Goal: Task Accomplishment & Management: Complete application form

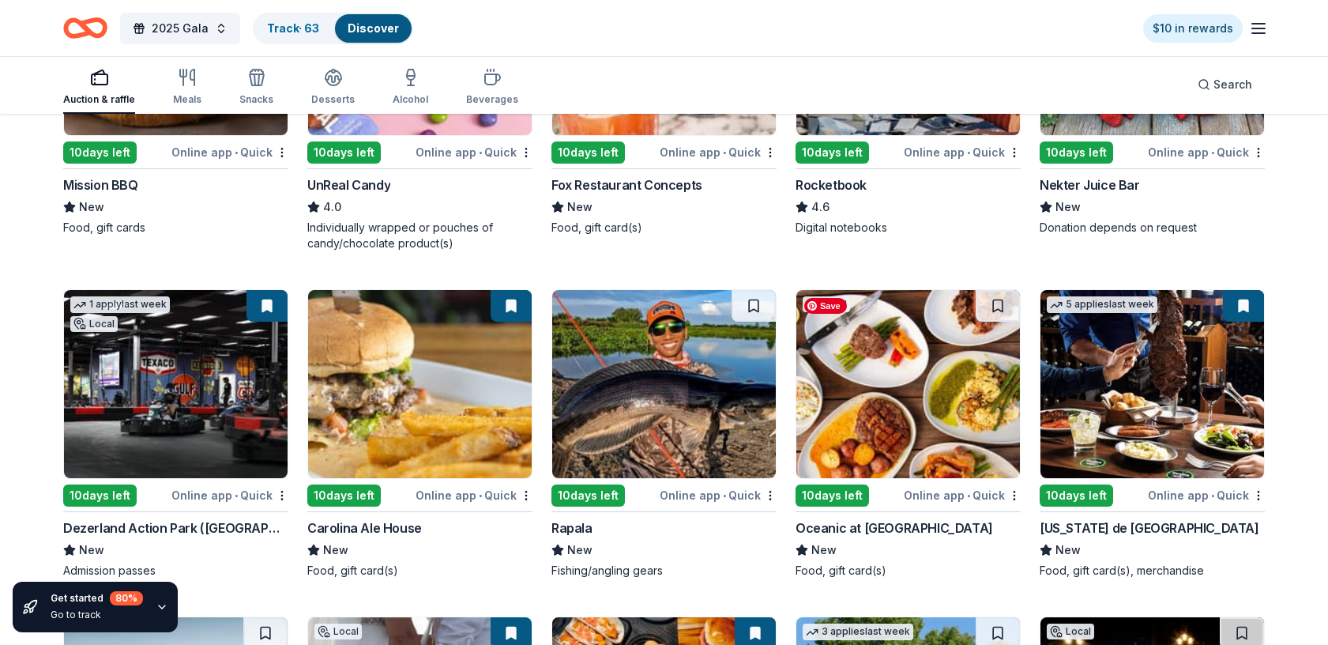
scroll to position [4072, 0]
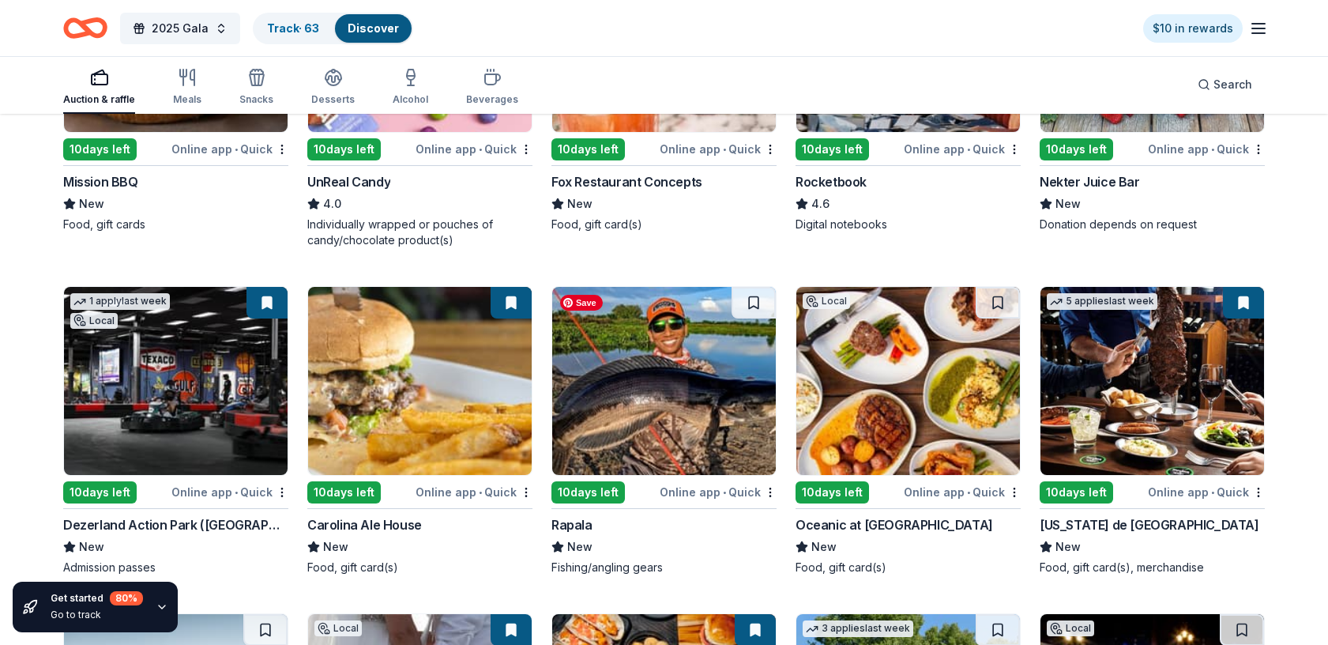
click at [642, 374] on img at bounding box center [664, 381] width 224 height 188
click at [675, 360] on img at bounding box center [664, 381] width 224 height 188
click at [889, 380] on img at bounding box center [908, 381] width 224 height 188
click at [909, 395] on img at bounding box center [908, 381] width 224 height 188
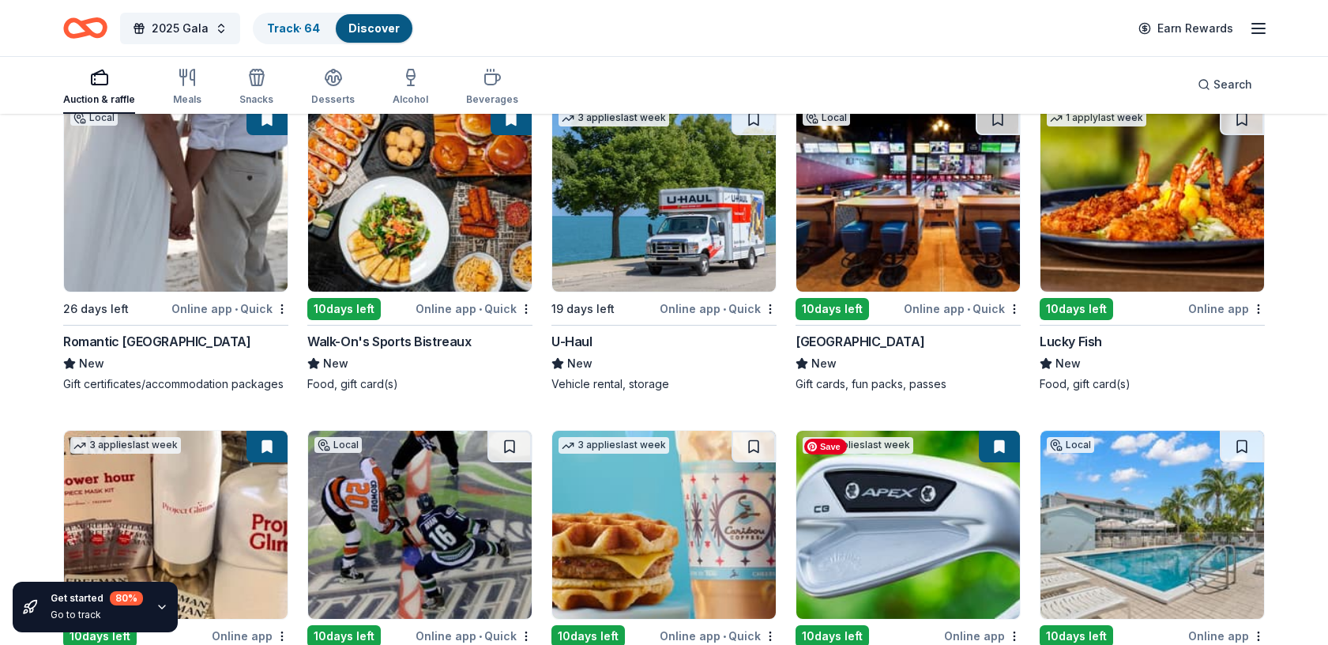
scroll to position [4584, 0]
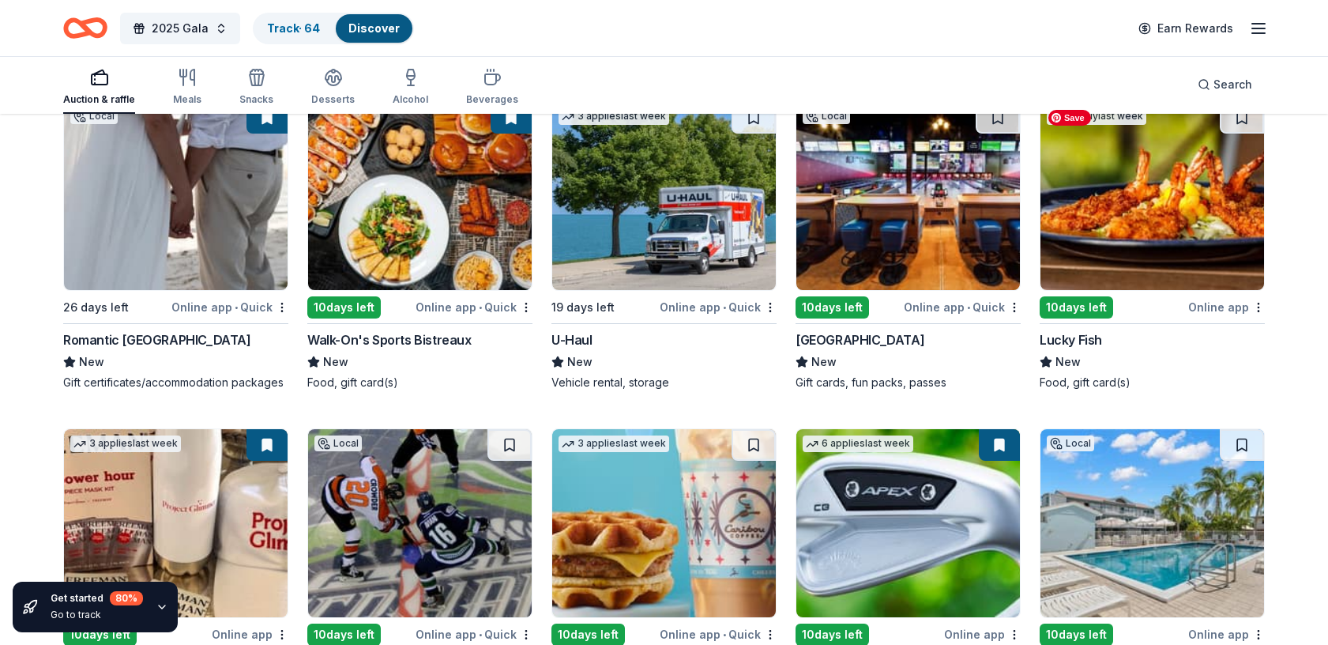
click at [1173, 223] on img at bounding box center [1153, 196] width 224 height 188
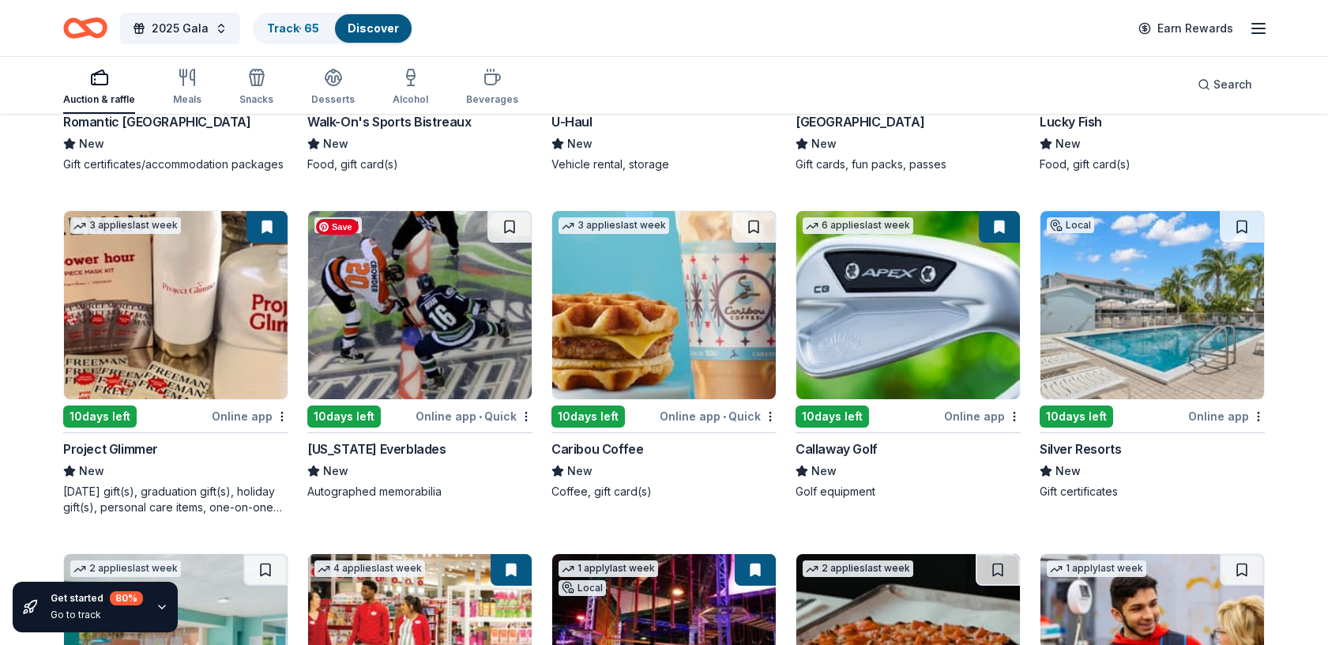
scroll to position [4803, 0]
click at [420, 331] on img at bounding box center [420, 304] width 224 height 188
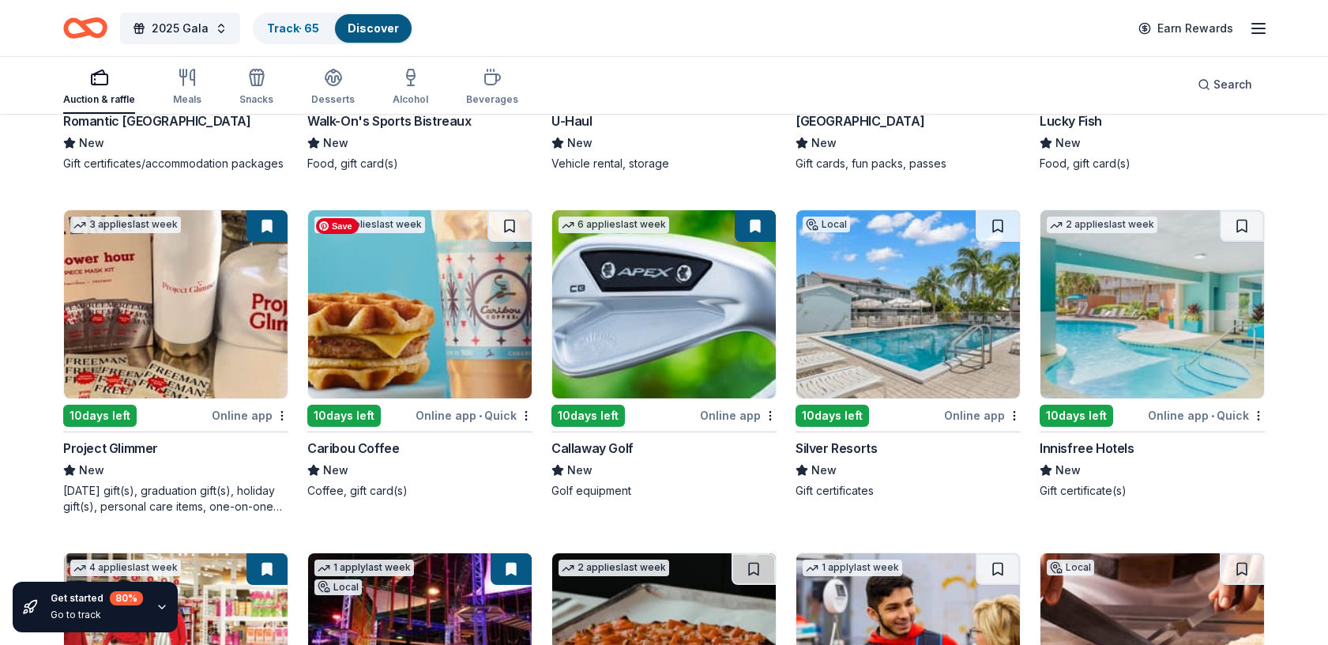
click at [416, 324] on img at bounding box center [420, 304] width 224 height 188
click at [904, 327] on img at bounding box center [908, 304] width 224 height 188
click at [1103, 350] on img at bounding box center [1153, 304] width 224 height 188
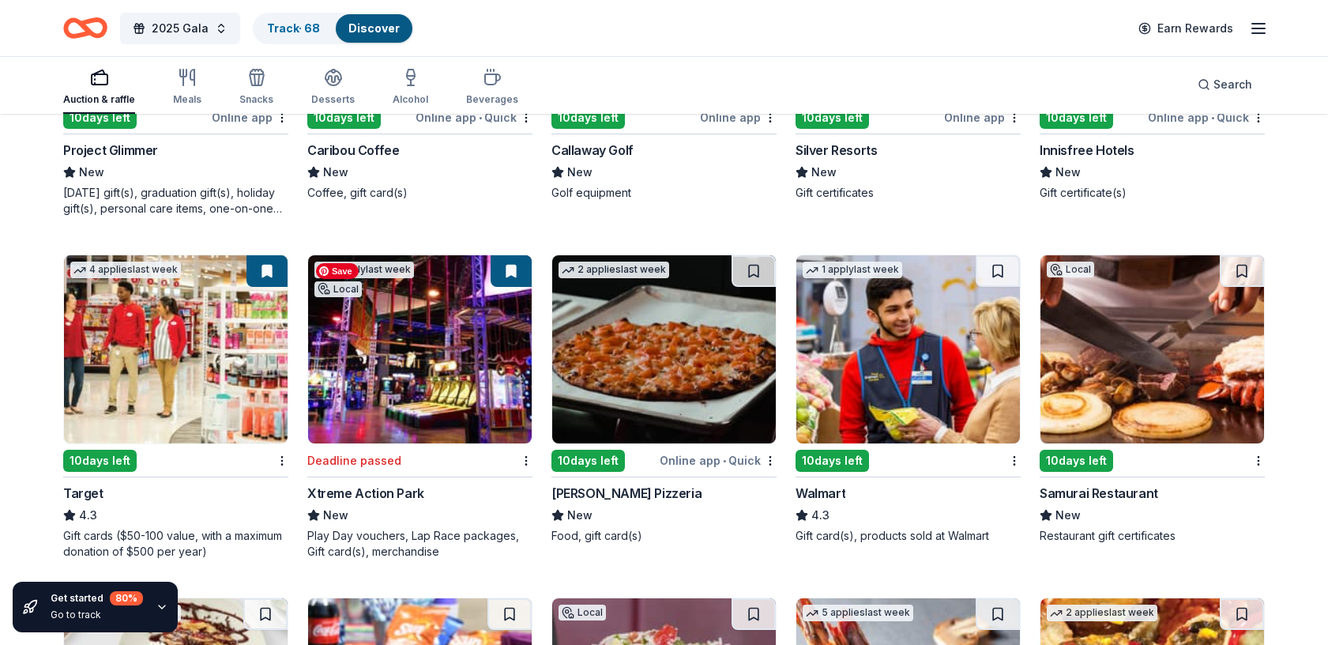
scroll to position [5102, 0]
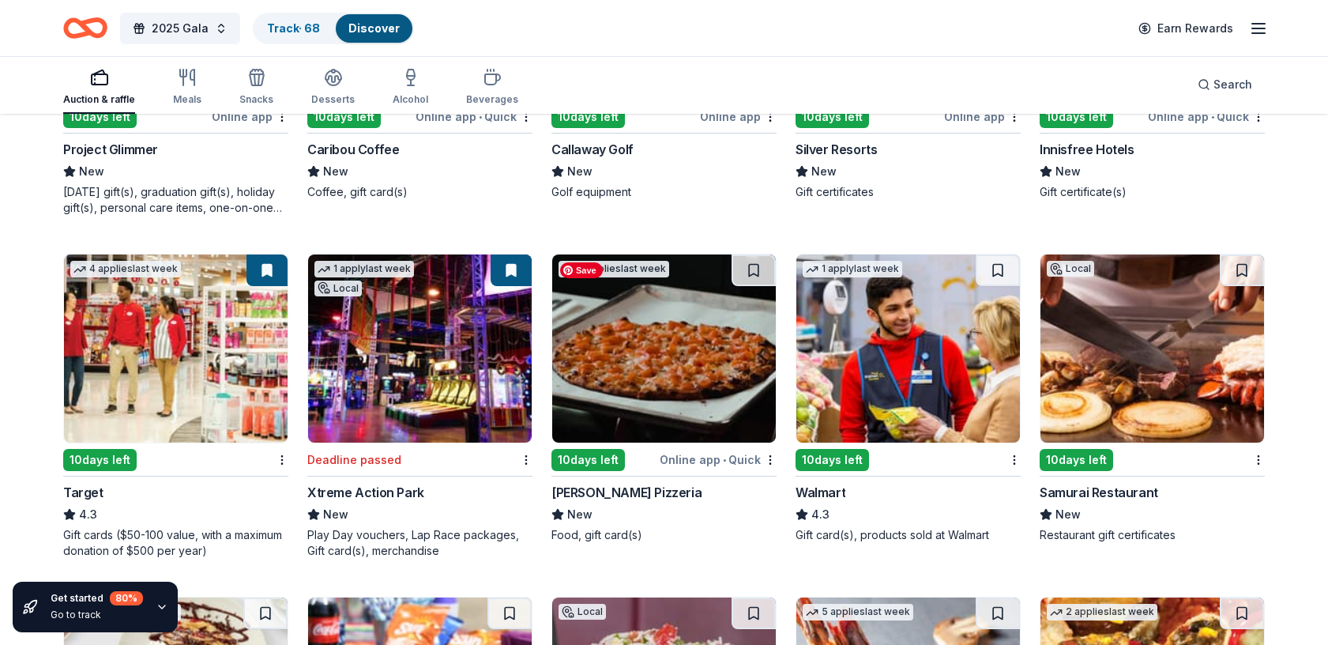
click at [672, 344] on img at bounding box center [664, 348] width 224 height 188
click at [910, 346] on img at bounding box center [908, 348] width 224 height 188
click at [1131, 372] on img at bounding box center [1153, 348] width 224 height 188
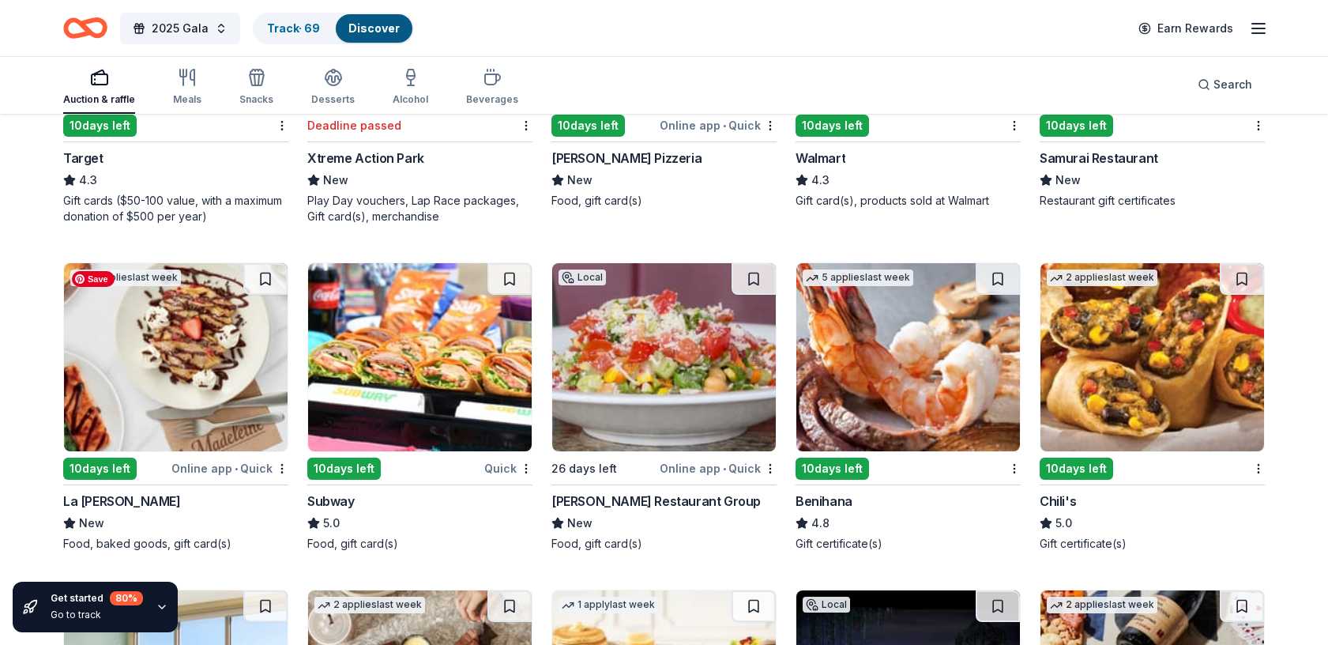
scroll to position [5455, 0]
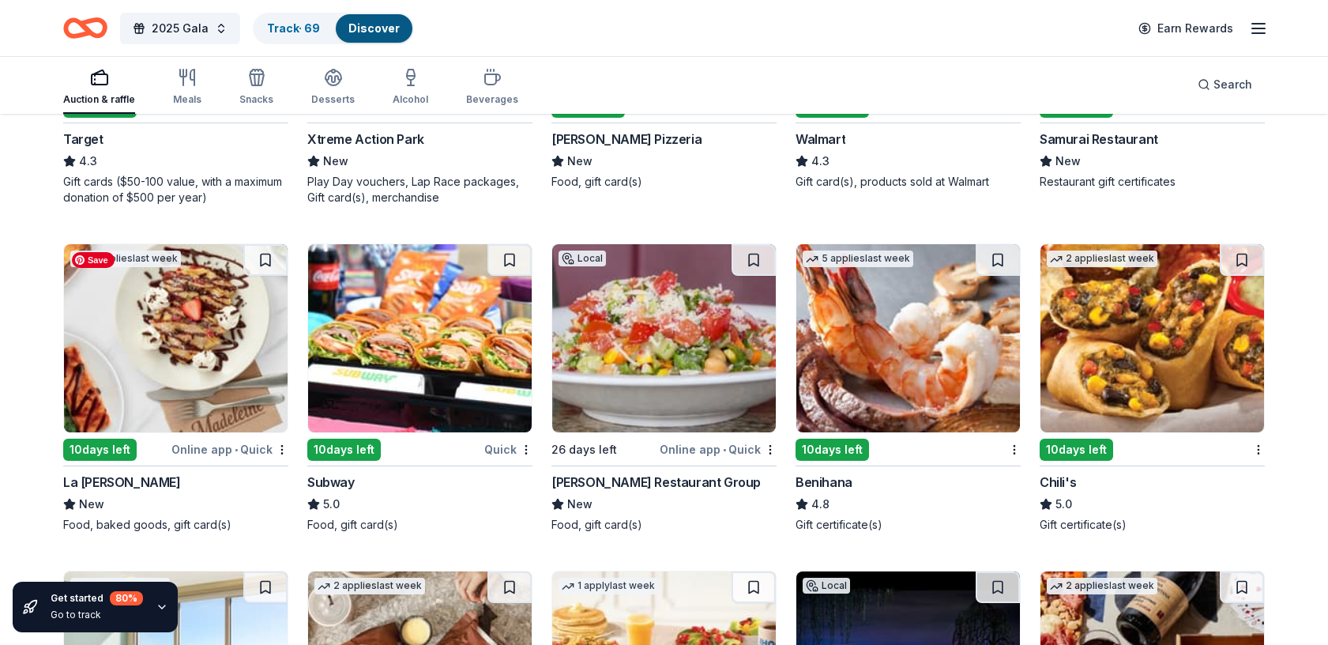
click at [224, 381] on img at bounding box center [176, 338] width 224 height 188
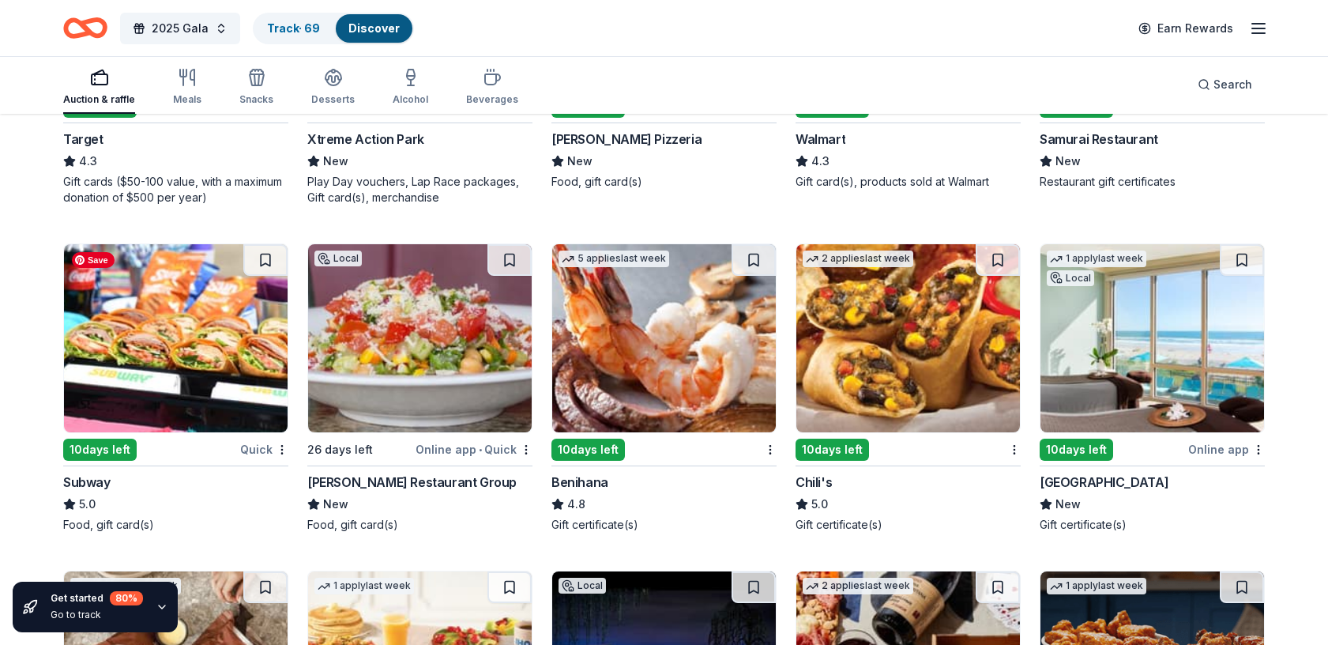
click at [192, 348] on img at bounding box center [176, 338] width 224 height 188
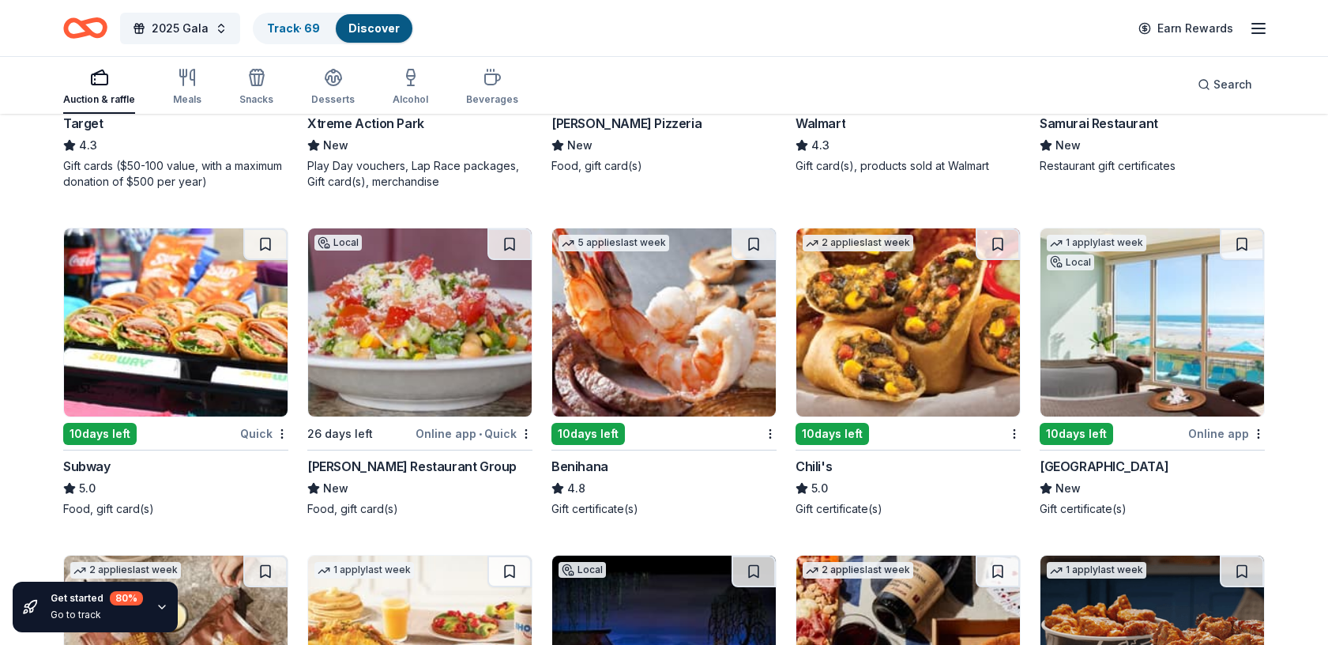
scroll to position [5475, 0]
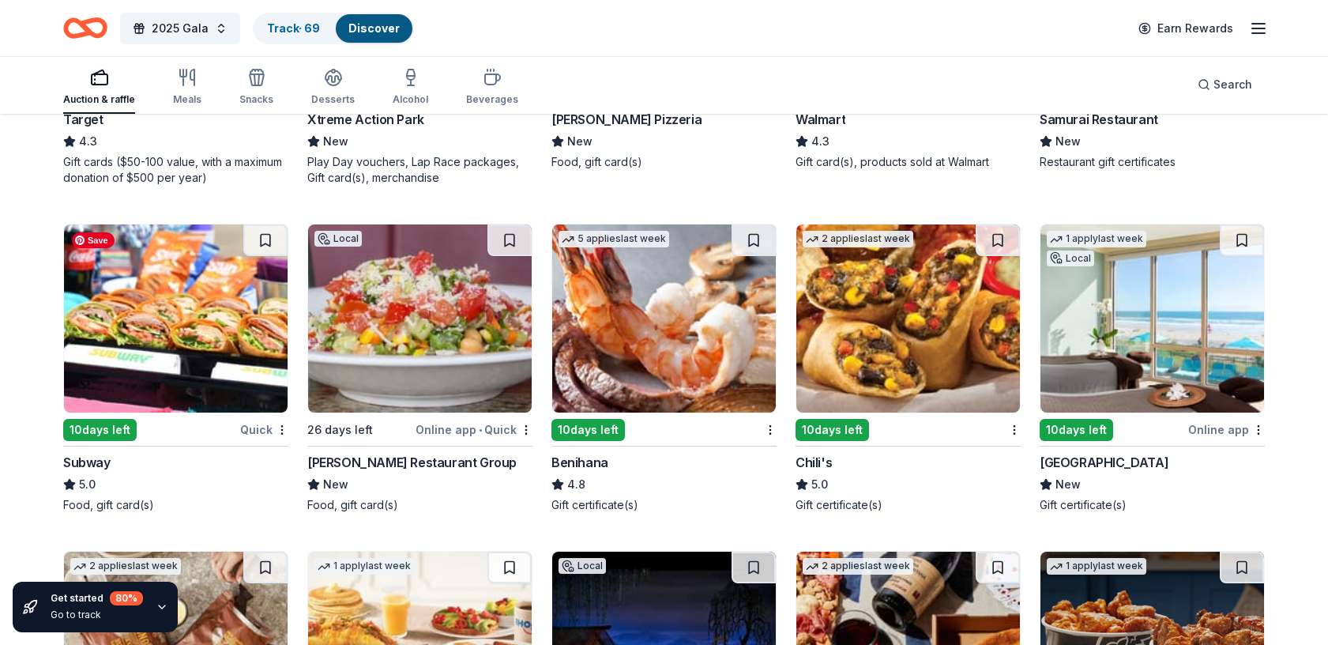
click at [205, 330] on img at bounding box center [176, 318] width 224 height 188
click at [639, 355] on img at bounding box center [664, 318] width 224 height 188
click at [872, 317] on img at bounding box center [908, 318] width 224 height 188
click at [1128, 353] on img at bounding box center [1153, 318] width 224 height 188
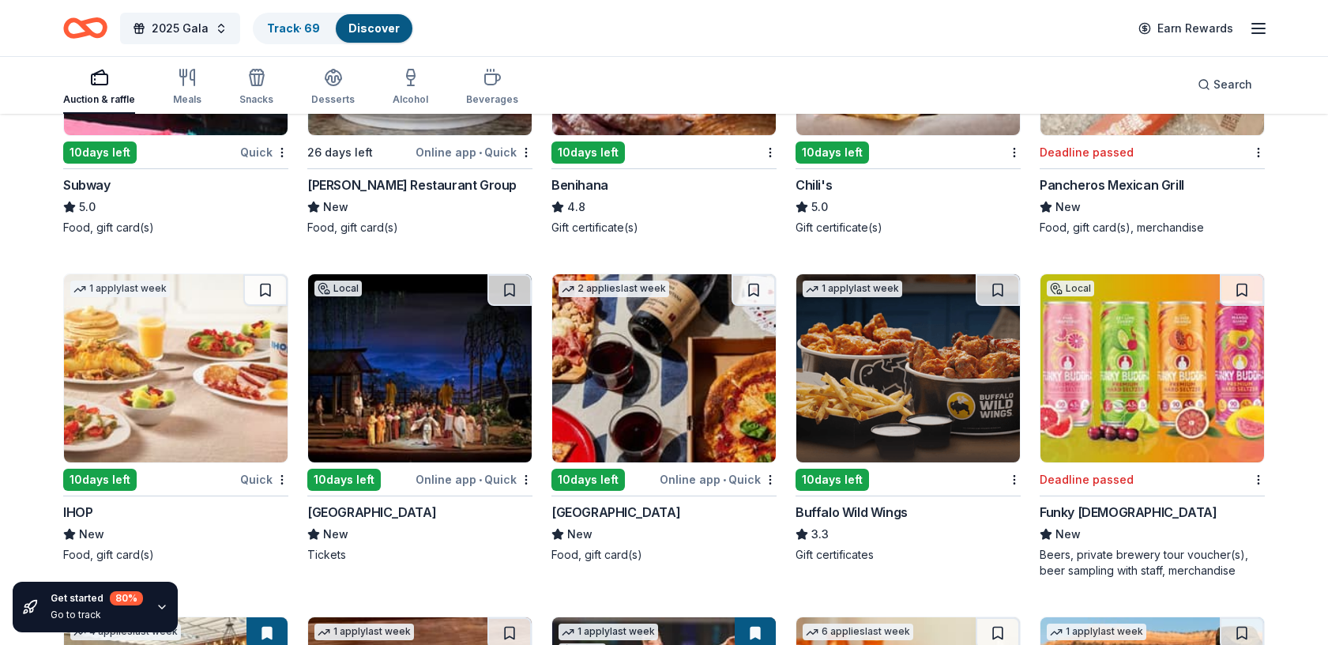
scroll to position [5754, 0]
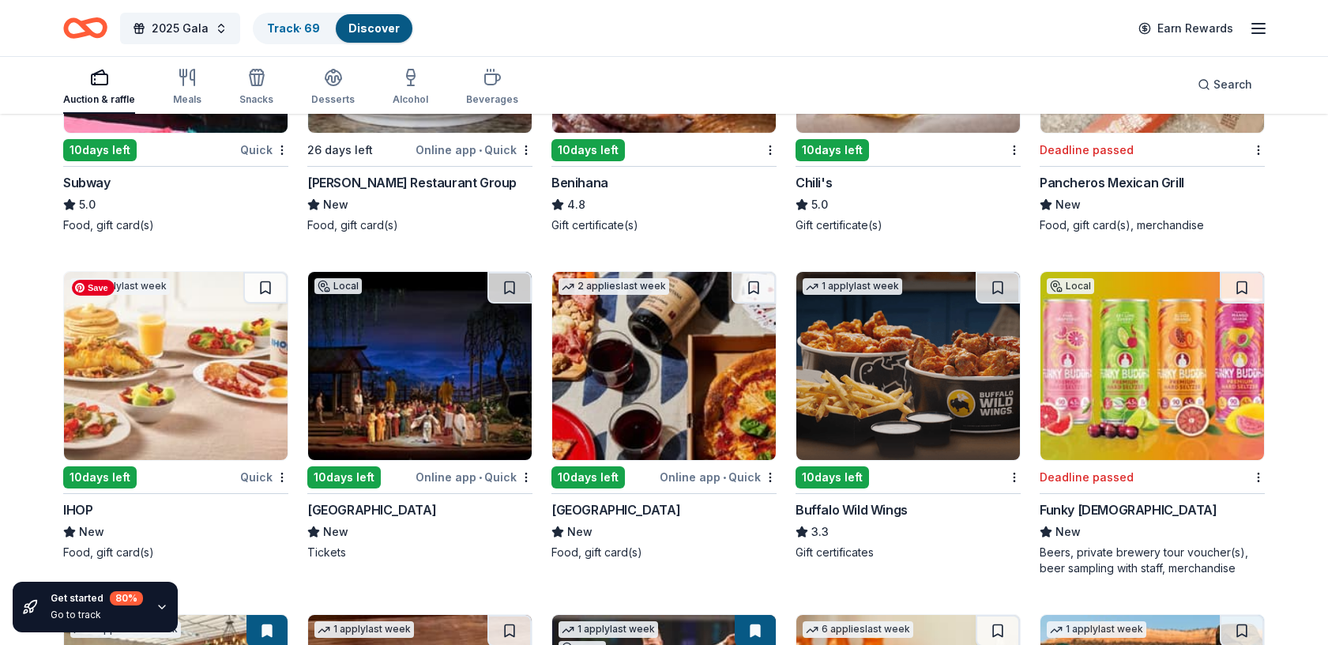
click at [208, 350] on img at bounding box center [176, 366] width 224 height 188
click at [925, 357] on img at bounding box center [908, 366] width 224 height 188
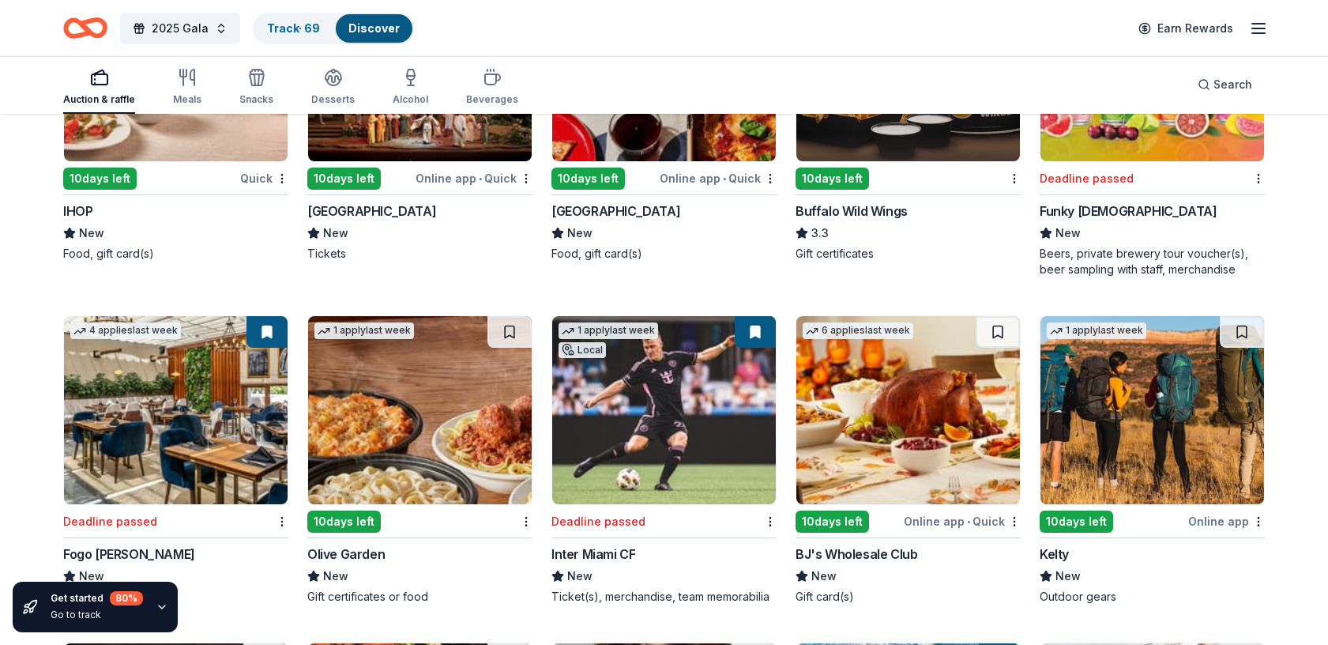
scroll to position [6071, 0]
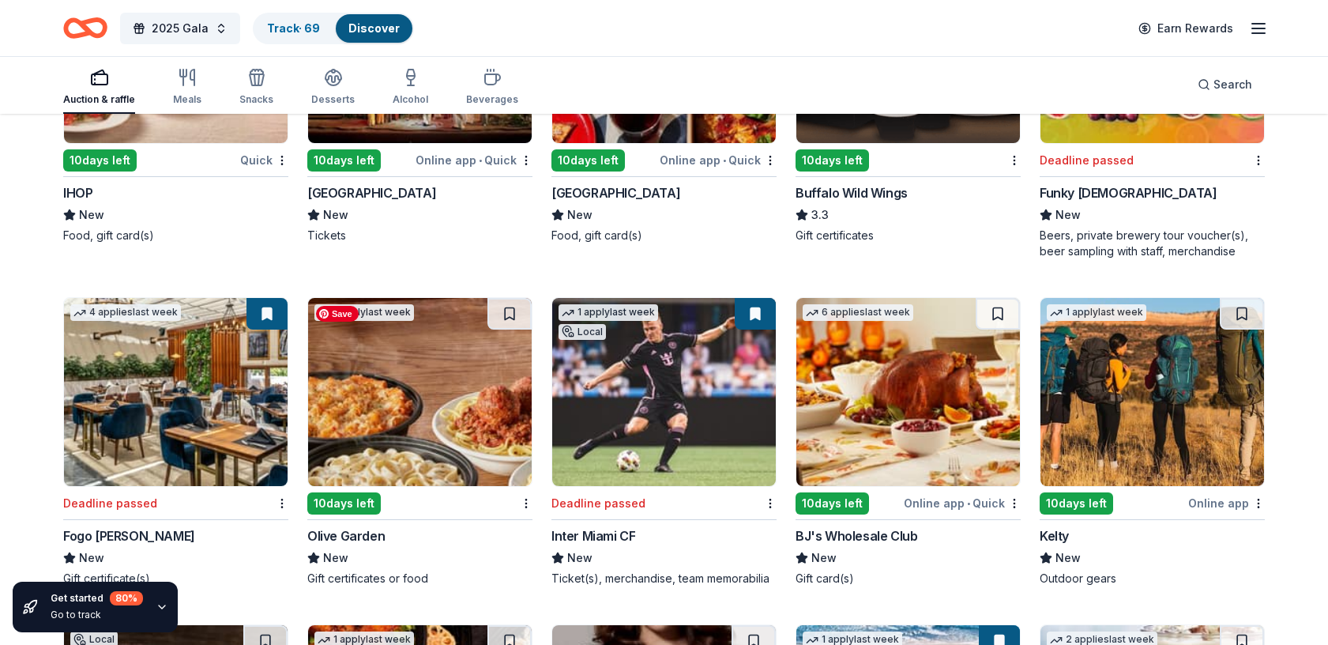
click at [426, 376] on img at bounding box center [420, 392] width 224 height 188
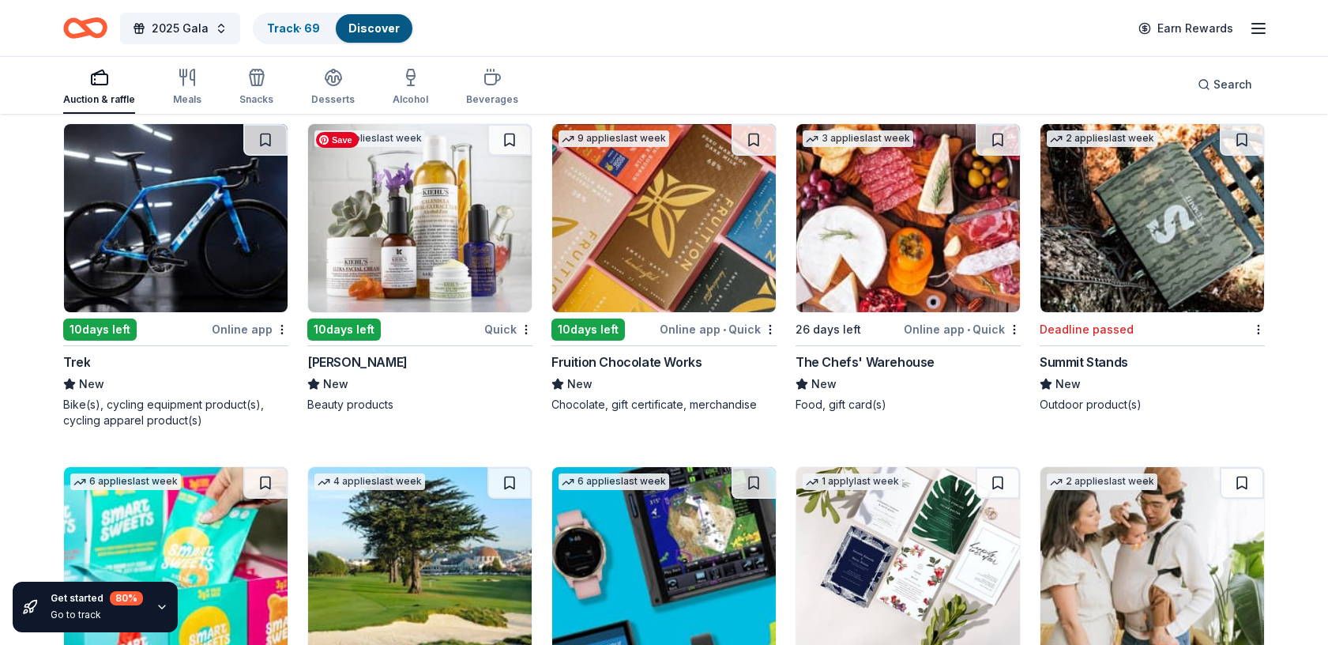
scroll to position [10957, 0]
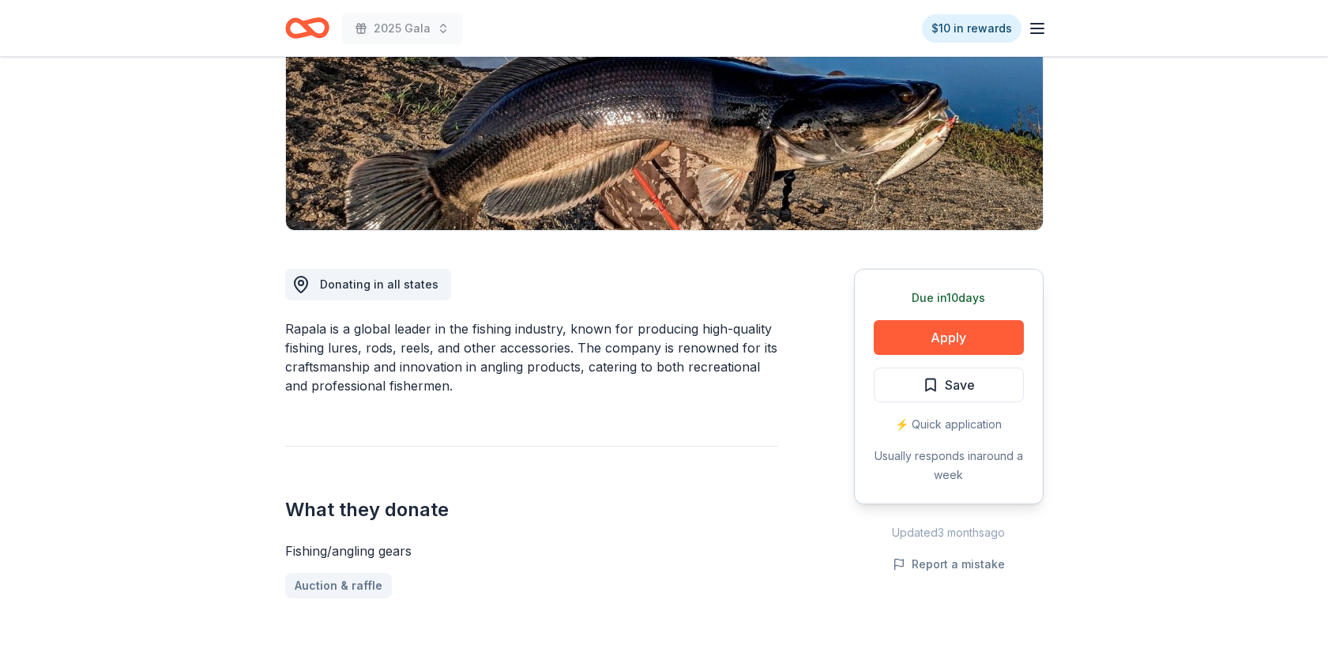
scroll to position [271, 0]
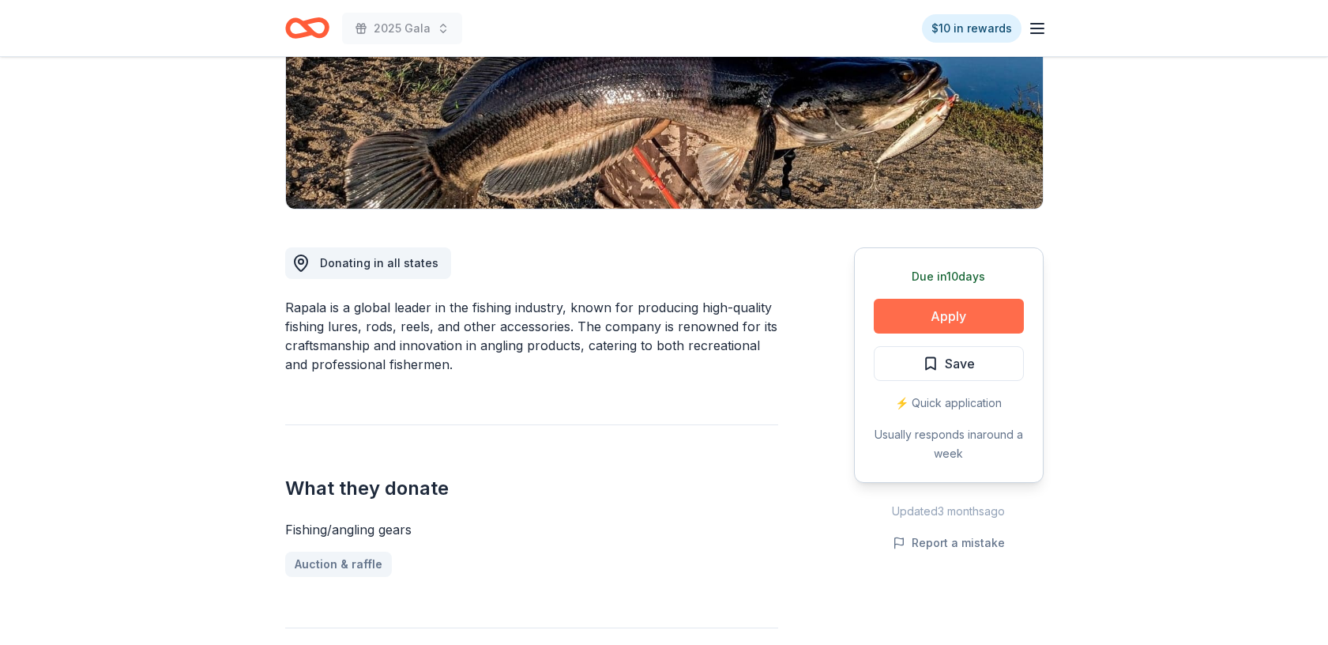
click at [981, 309] on button "Apply" at bounding box center [949, 316] width 150 height 35
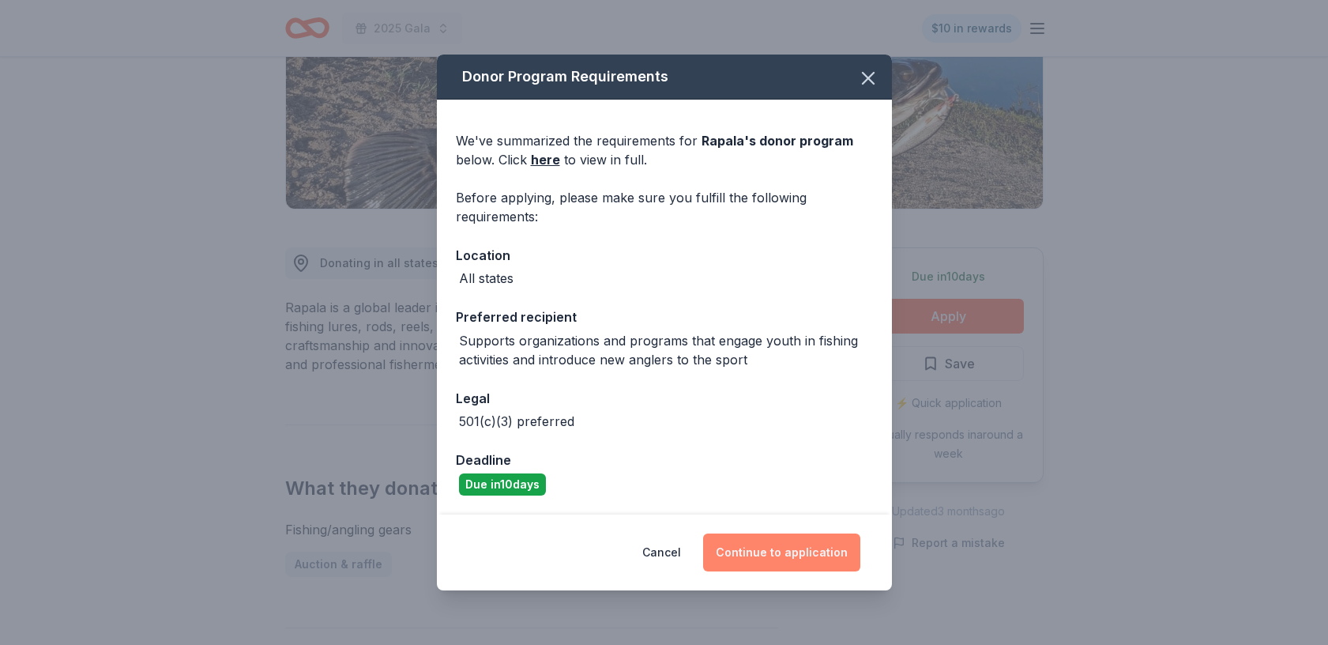
click at [804, 542] on button "Continue to application" at bounding box center [781, 552] width 157 height 38
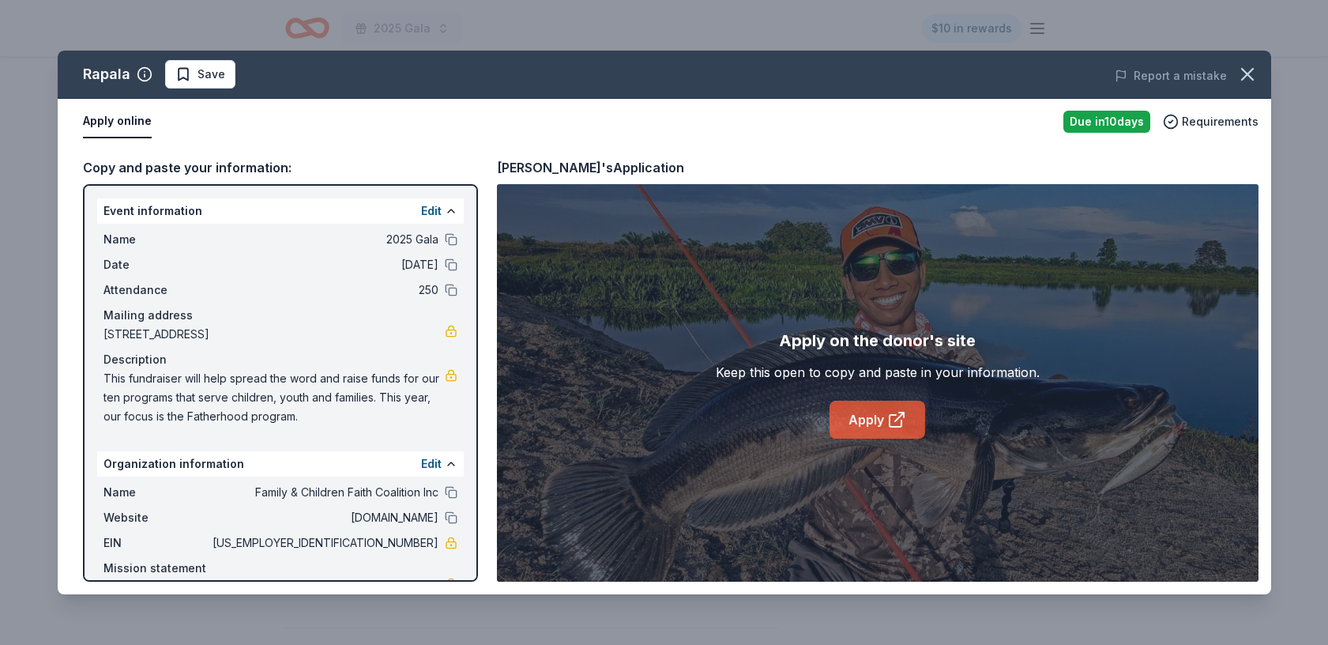
click at [881, 420] on link "Apply" at bounding box center [878, 420] width 96 height 38
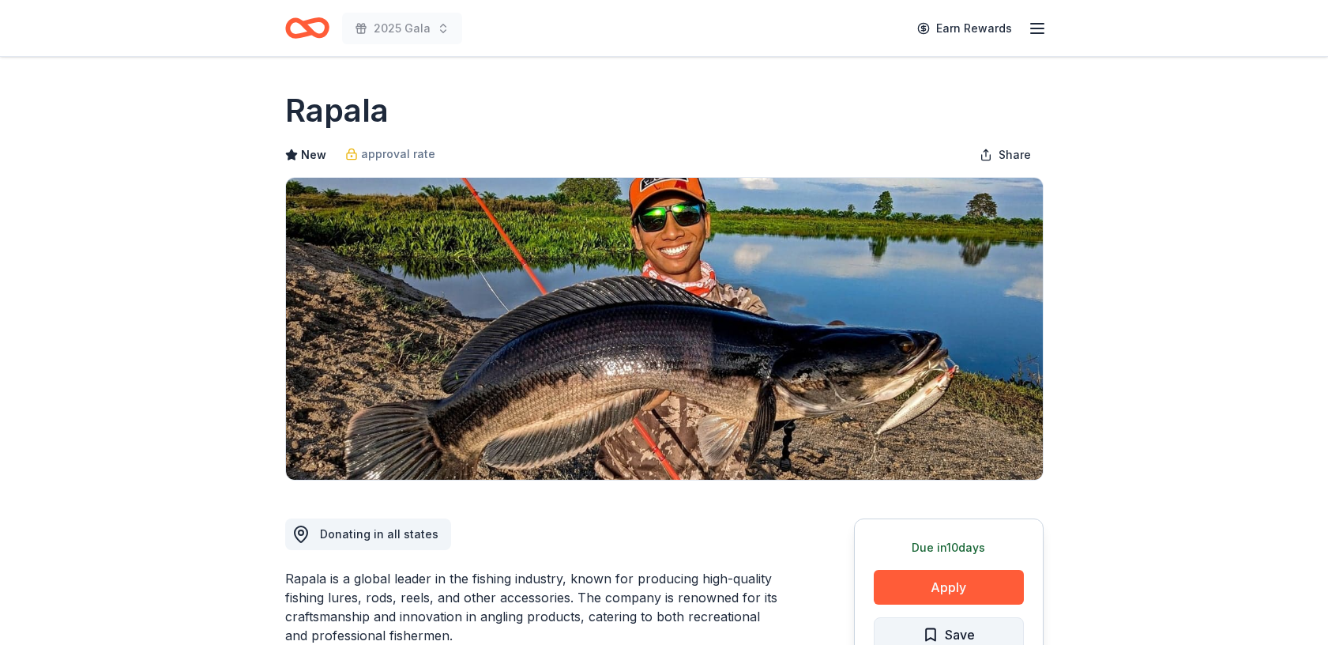
scroll to position [190, 0]
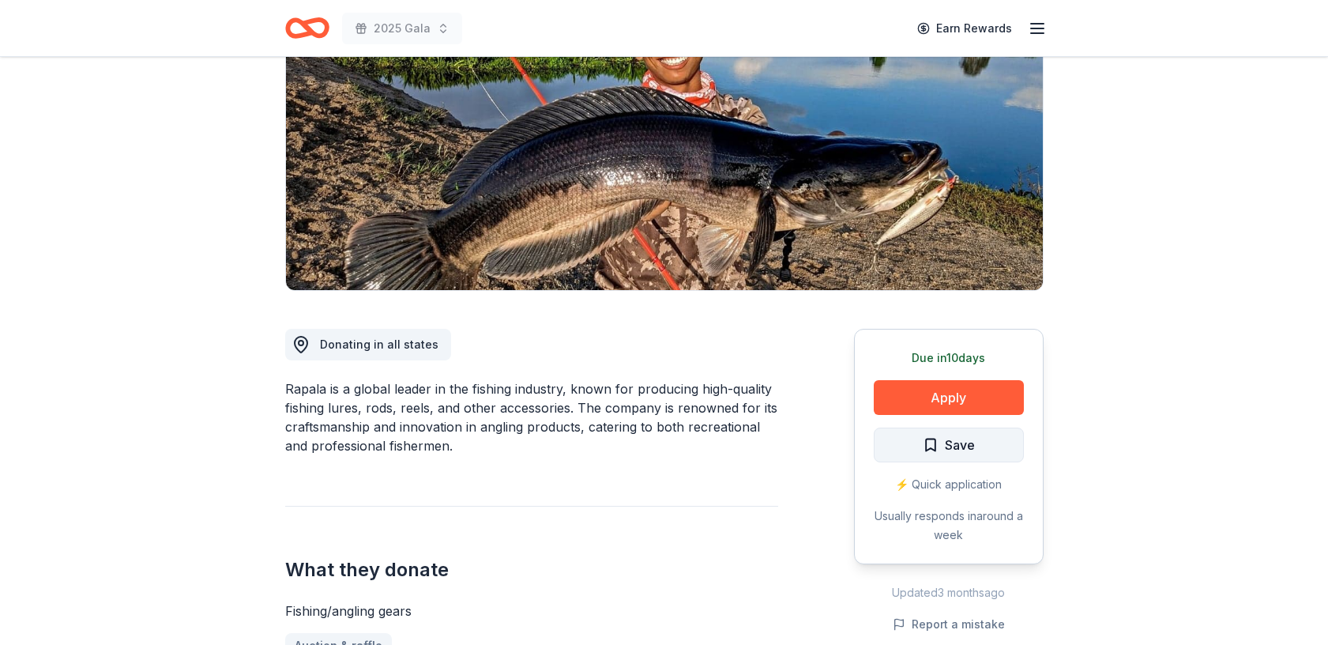
click at [957, 441] on span "Save" at bounding box center [960, 445] width 30 height 21
click at [981, 448] on html "2025 Gala Earn Rewards Due in 10 days Share Rapala New approval rate Share Dona…" at bounding box center [664, 132] width 1328 height 645
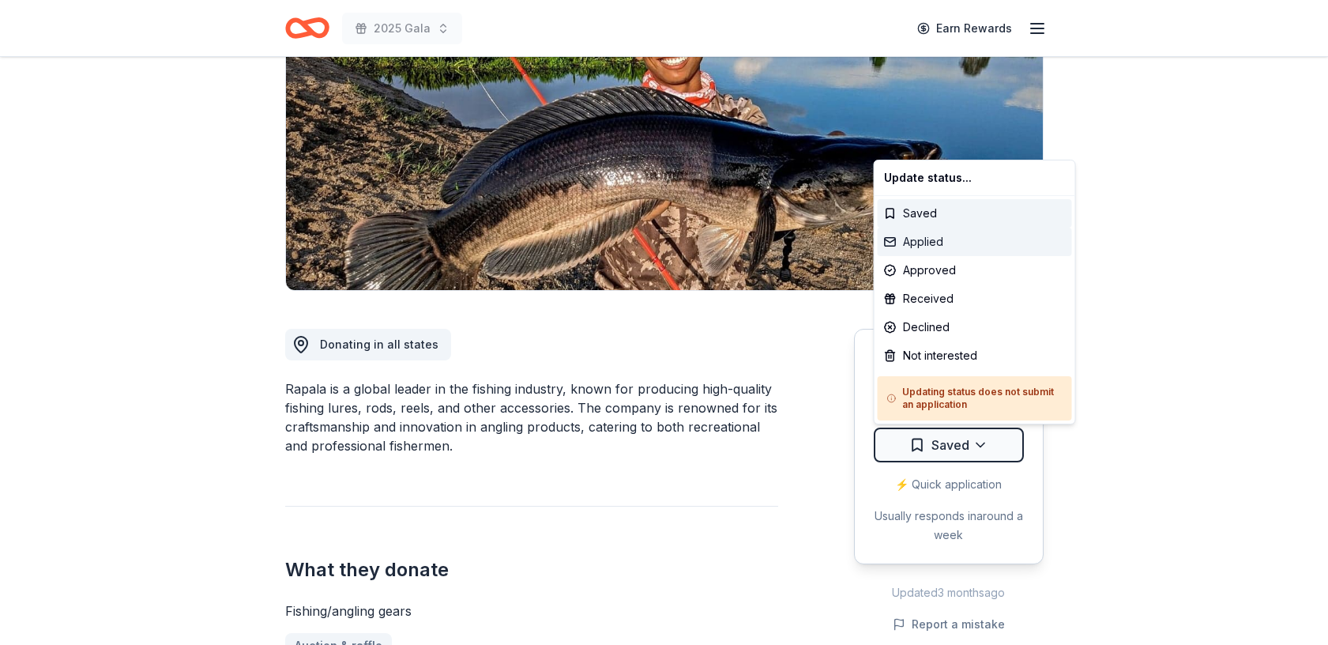
click at [951, 242] on div "Applied" at bounding box center [975, 242] width 194 height 28
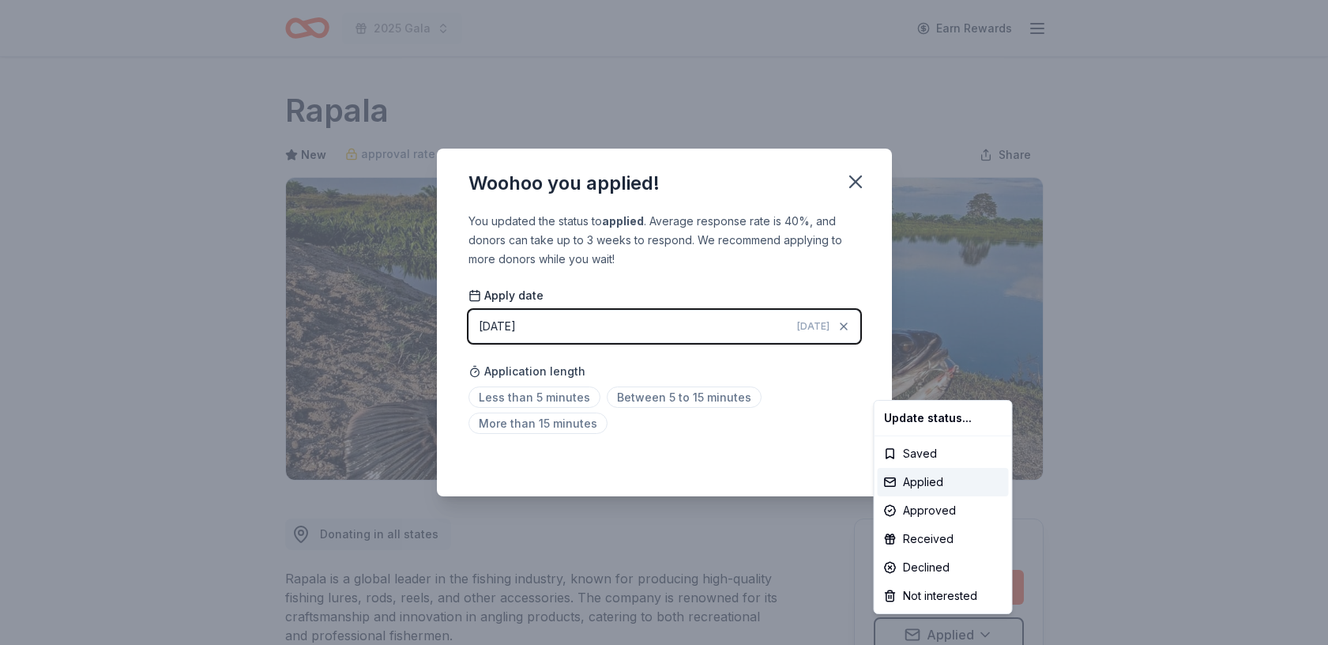
click at [857, 182] on html "2025 Gala Earn Rewards Due in 10 days Share Rapala New approval rate Share Dona…" at bounding box center [664, 322] width 1328 height 645
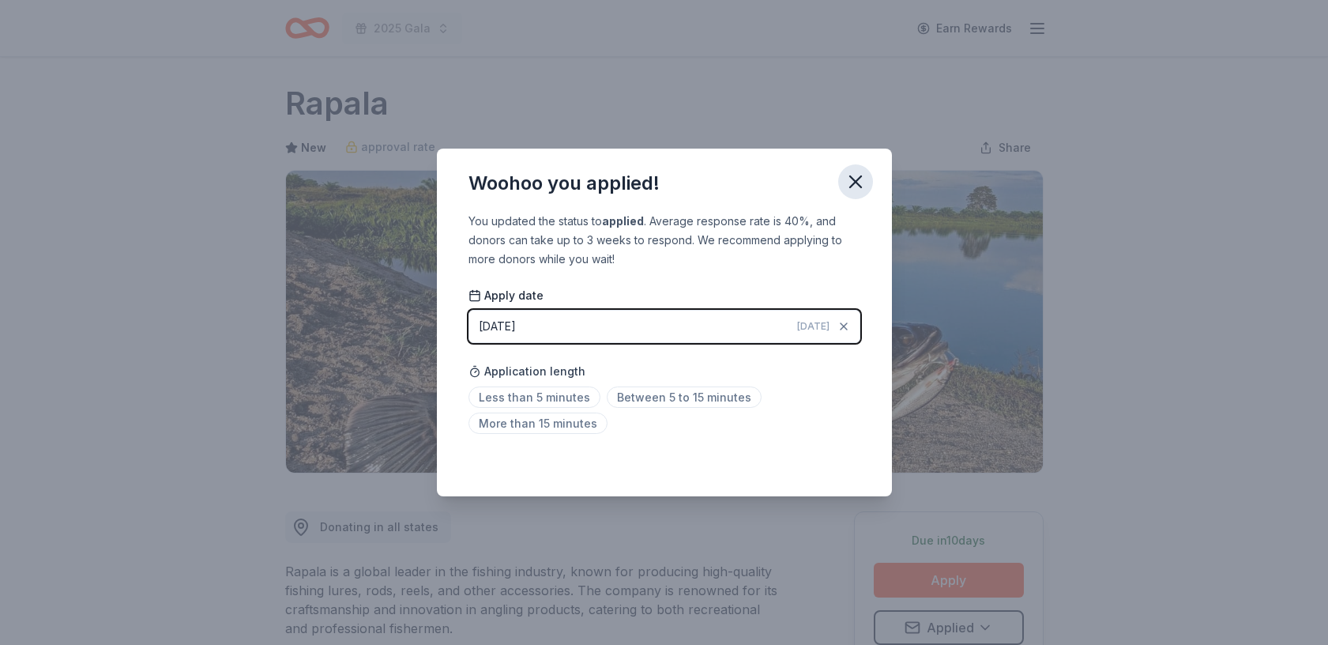
click at [853, 179] on icon "button" at bounding box center [855, 181] width 11 height 11
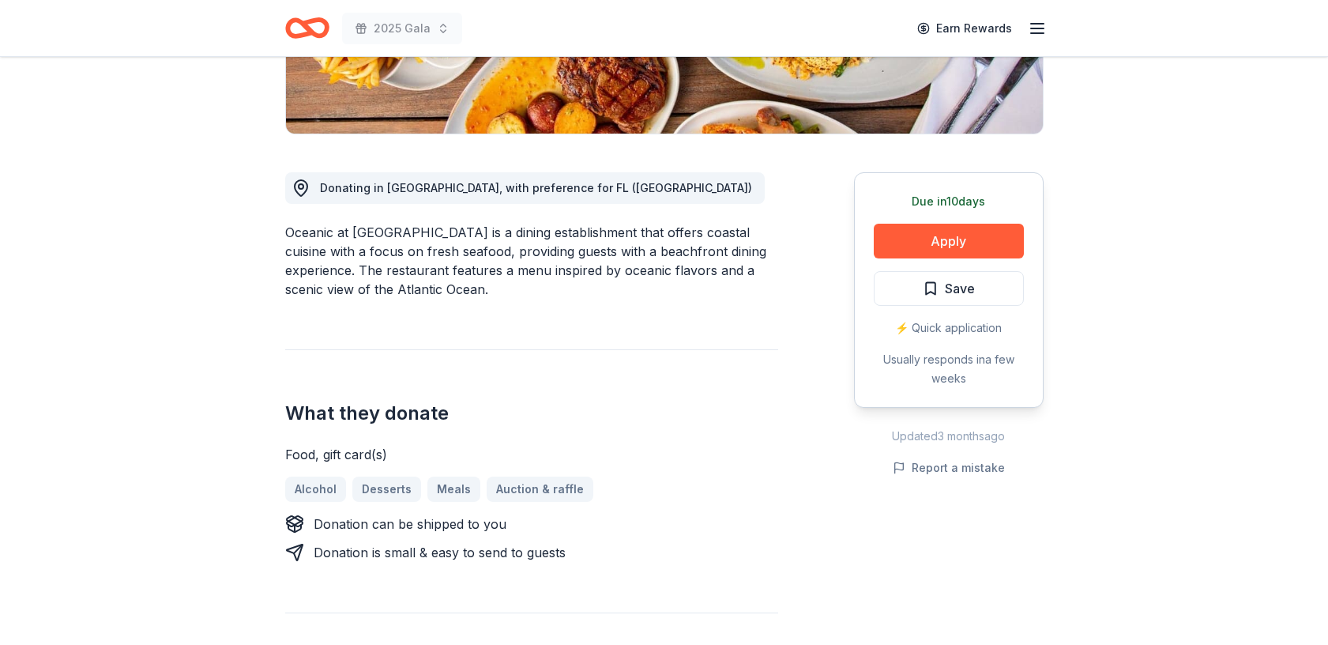
scroll to position [367, 0]
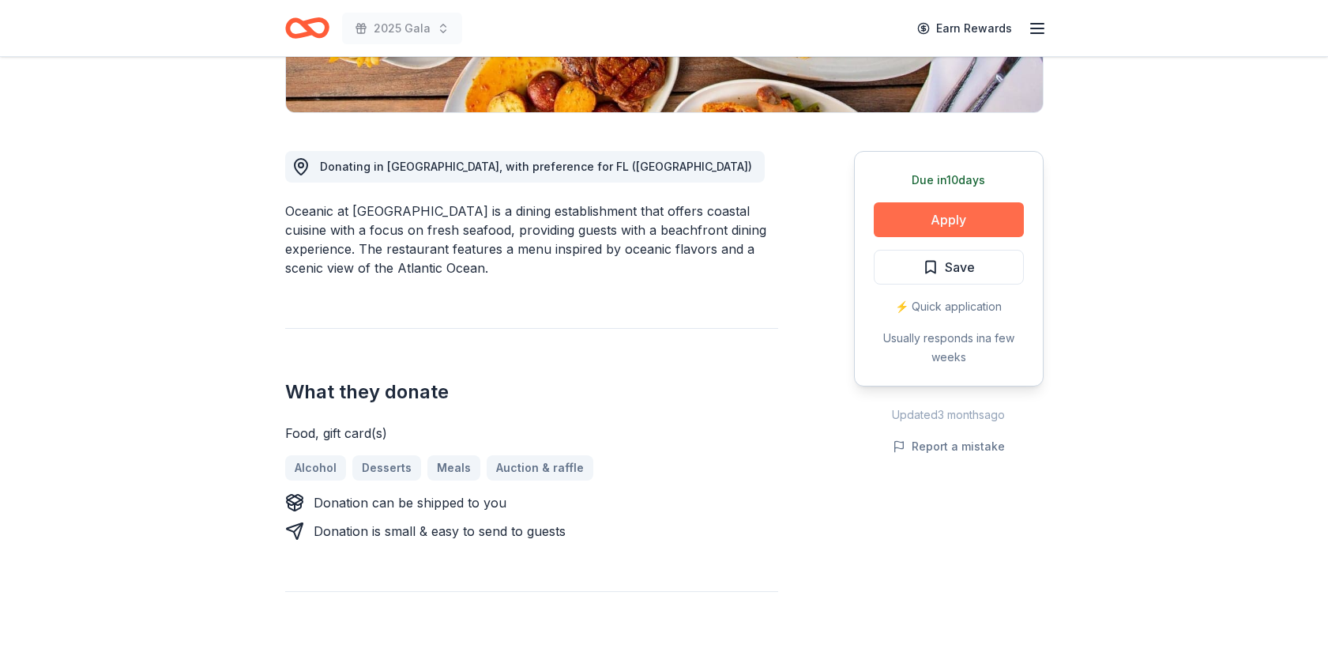
click at [979, 216] on button "Apply" at bounding box center [949, 219] width 150 height 35
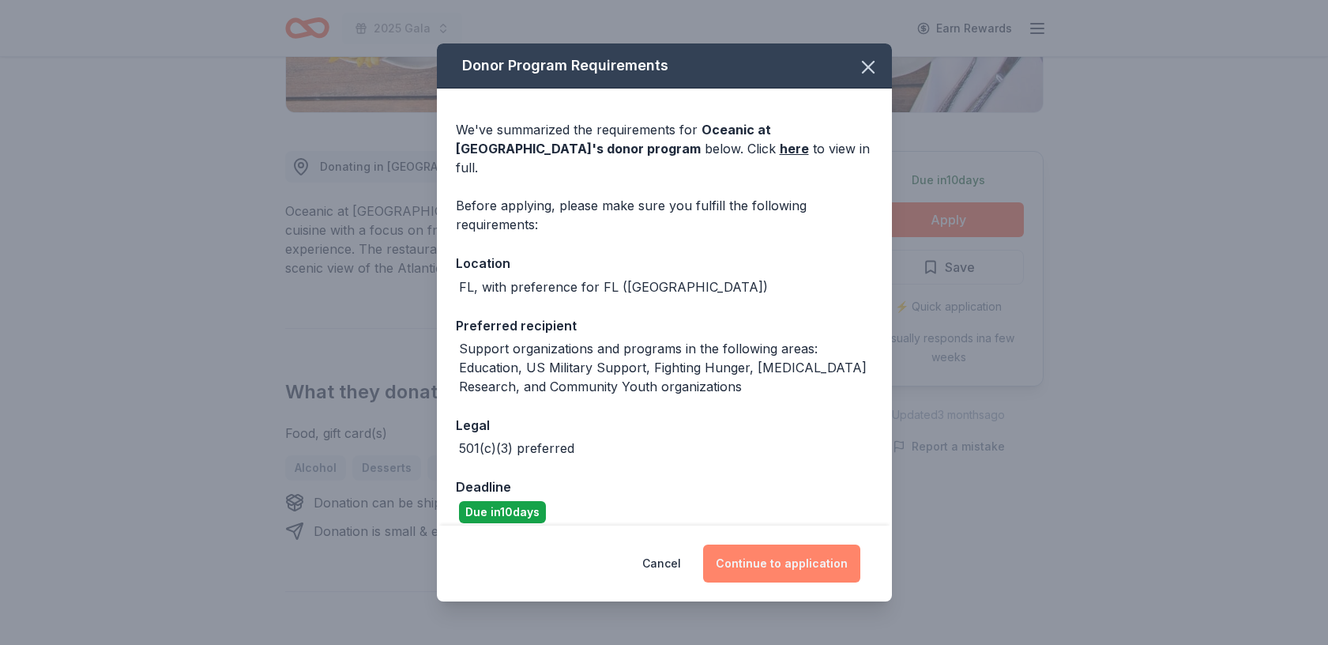
click at [796, 567] on button "Continue to application" at bounding box center [781, 563] width 157 height 38
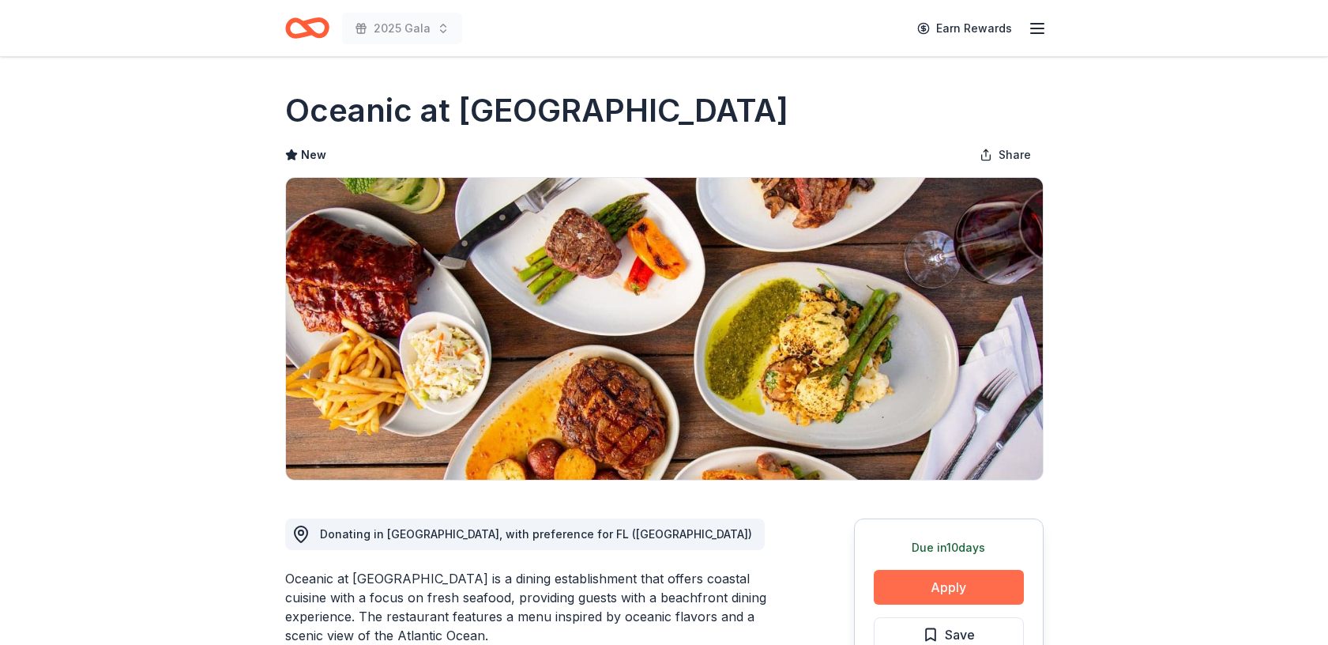
scroll to position [111, 0]
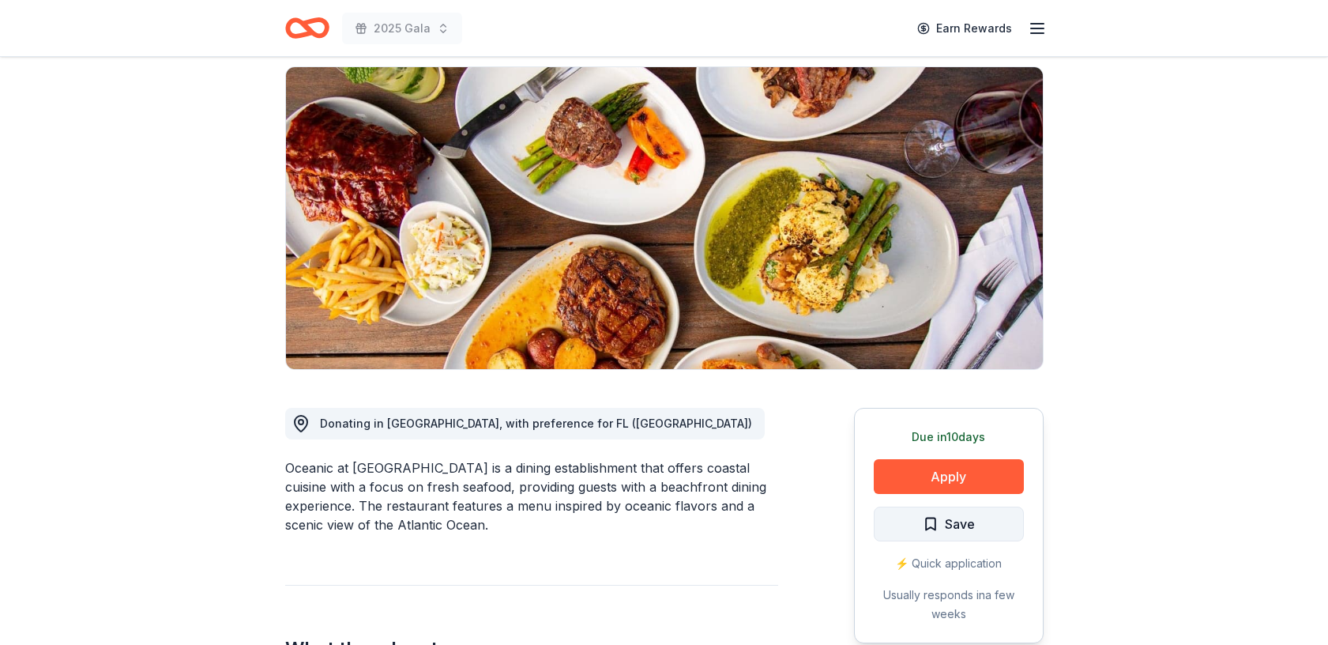
click at [953, 522] on span "Save" at bounding box center [960, 524] width 30 height 21
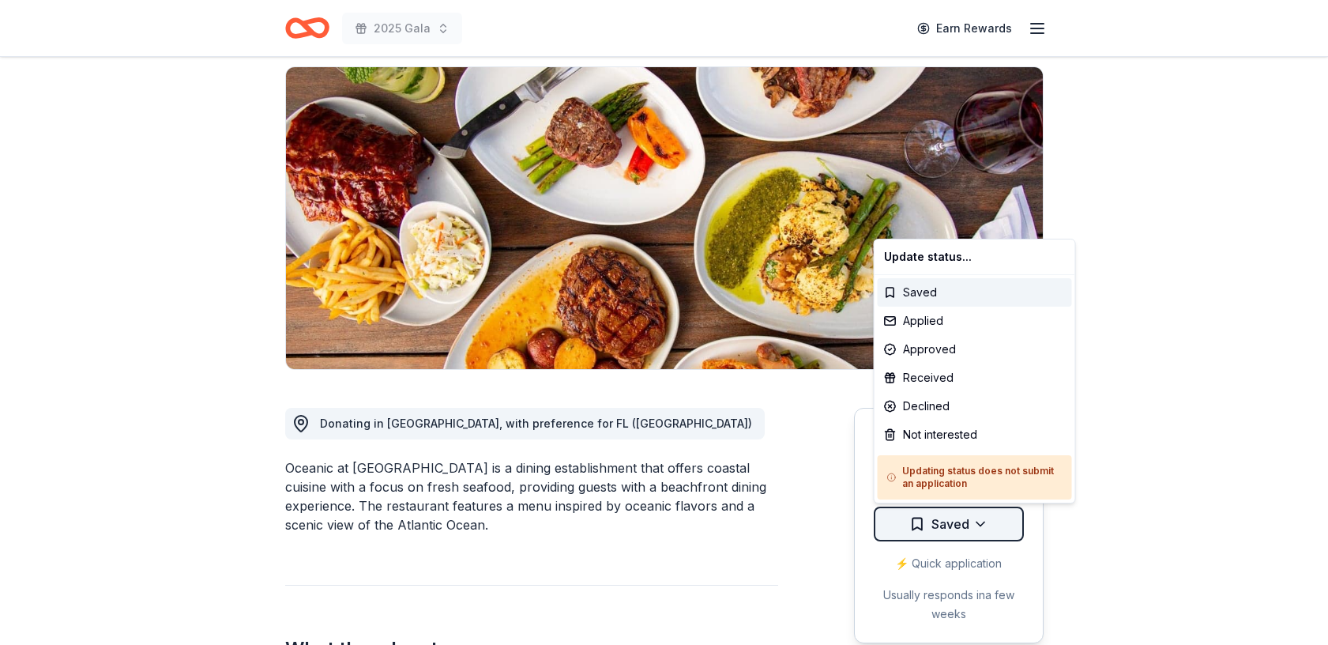
click at [981, 525] on html "2025 Gala Earn Rewards Due [DATE] Share Oceanic at [GEOGRAPHIC_DATA] New Share …" at bounding box center [664, 211] width 1328 height 645
click at [966, 434] on div "Not interested" at bounding box center [975, 434] width 194 height 28
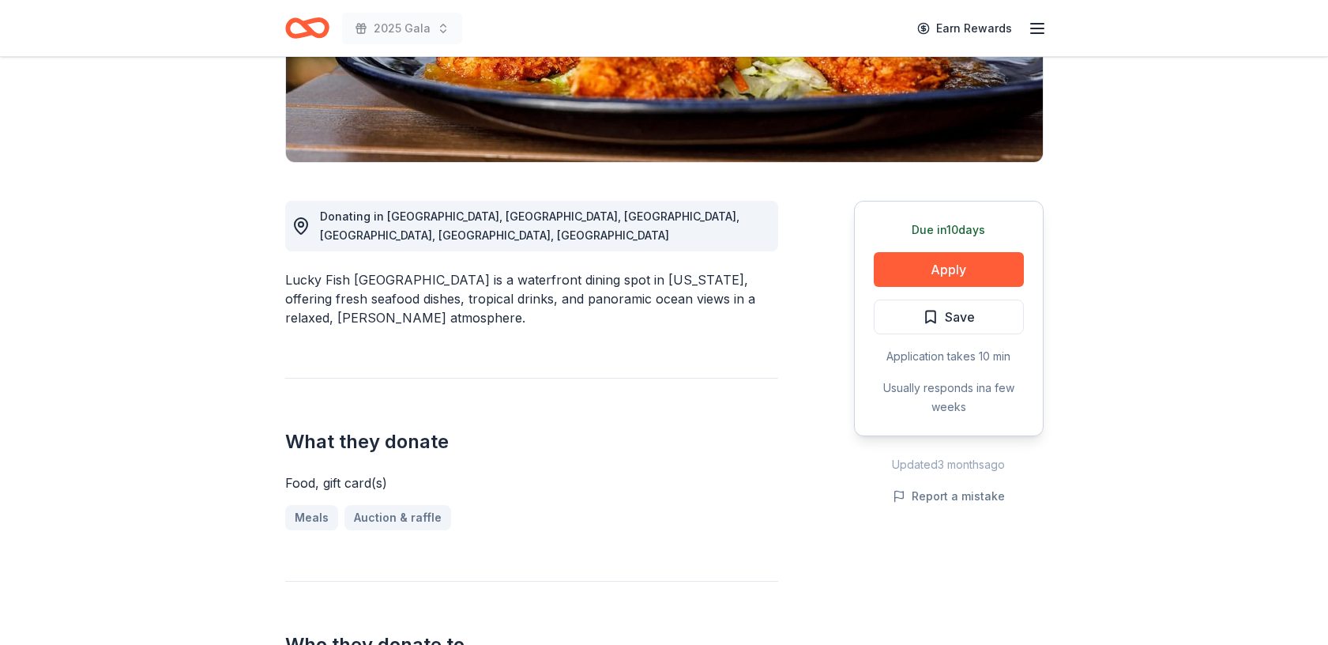
scroll to position [319, 0]
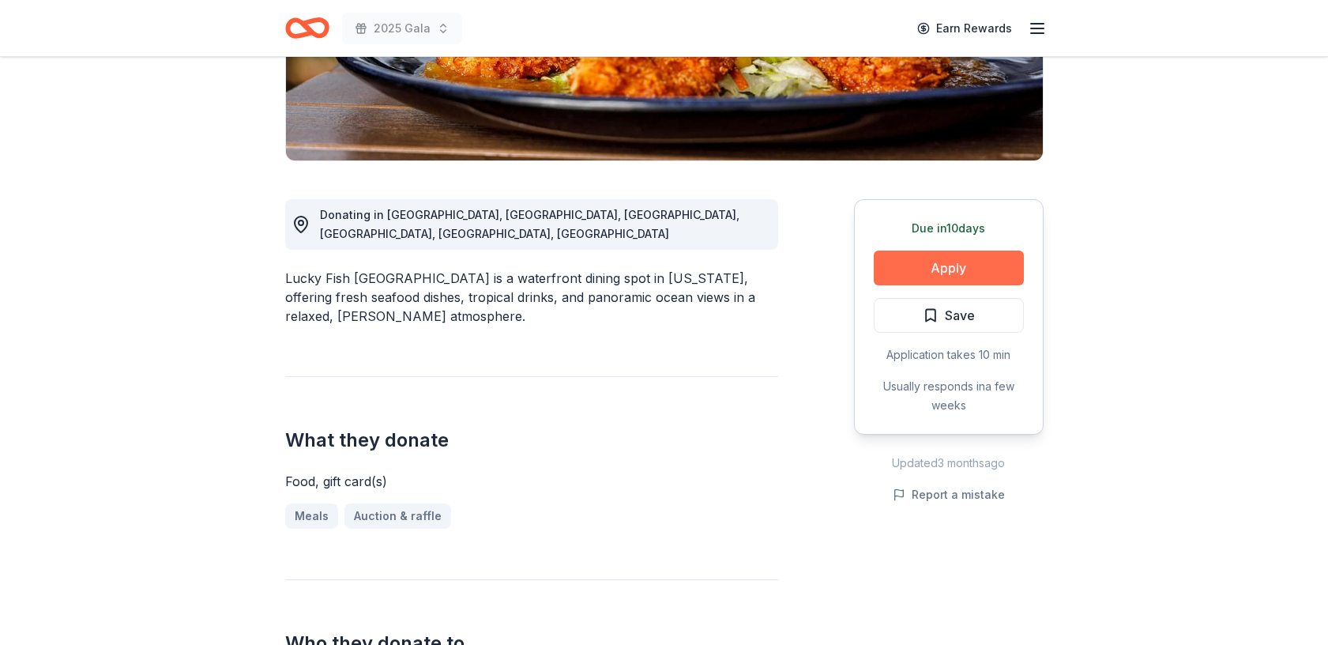
click at [949, 262] on button "Apply" at bounding box center [949, 267] width 150 height 35
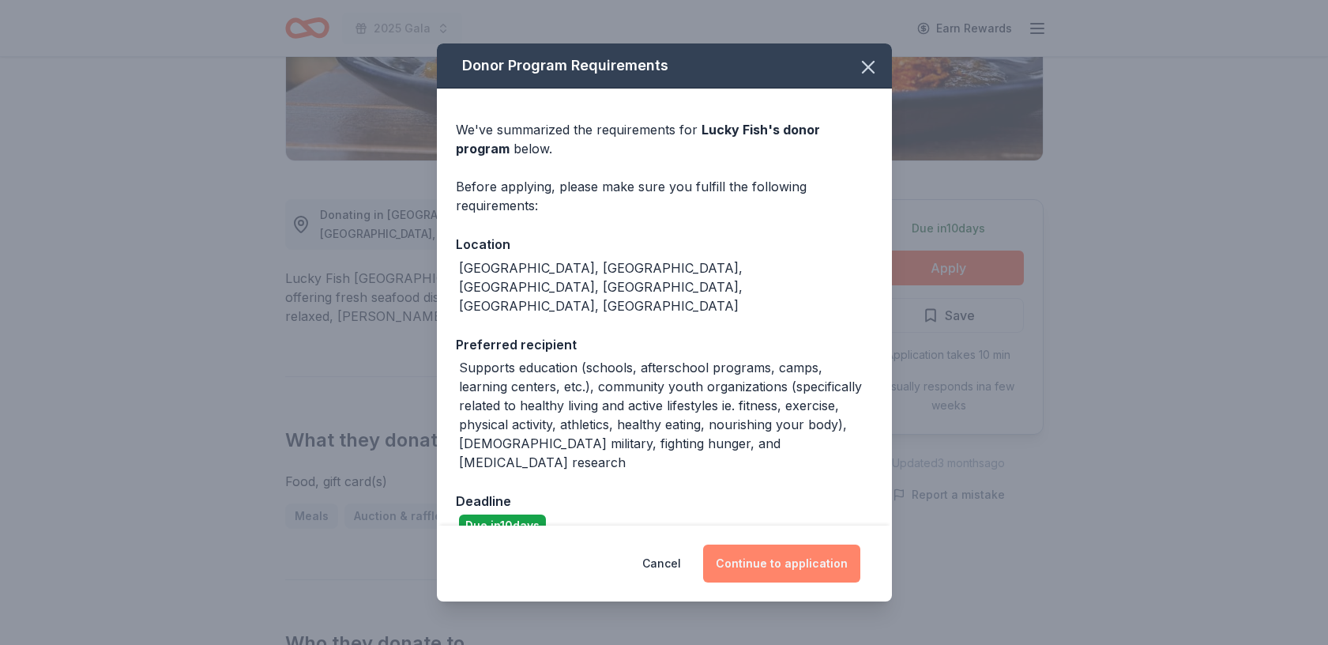
click at [808, 553] on button "Continue to application" at bounding box center [781, 563] width 157 height 38
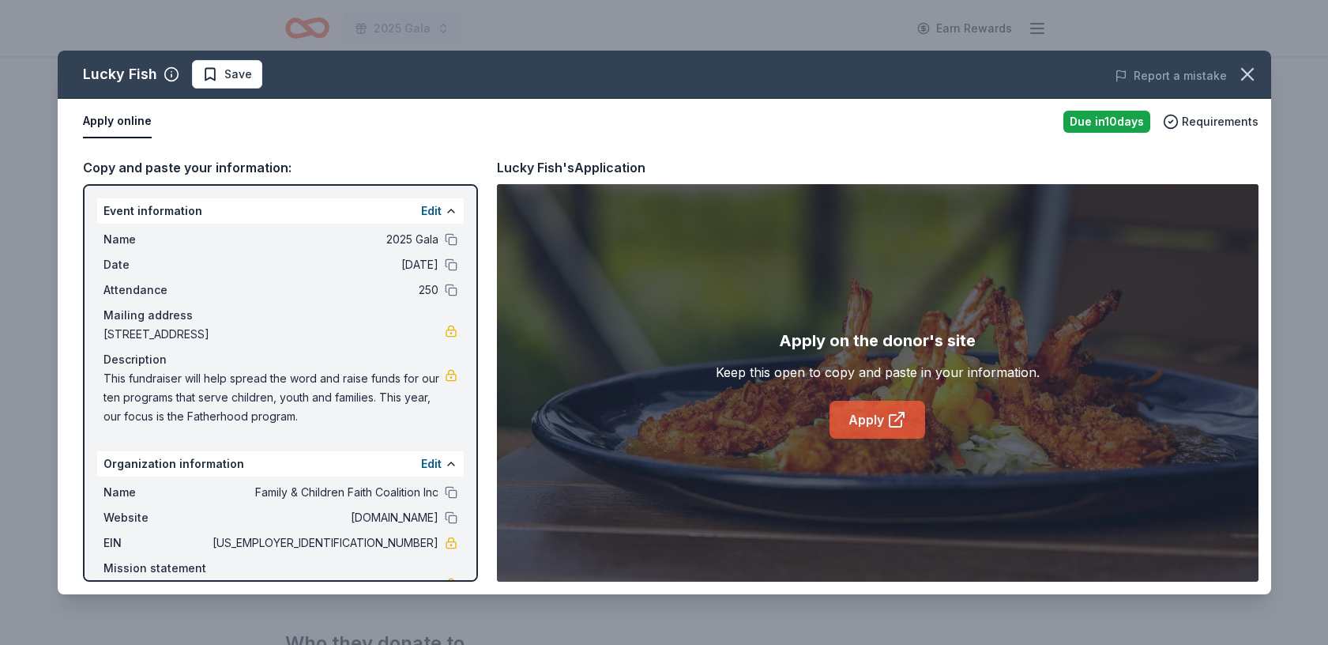
click at [871, 419] on link "Apply" at bounding box center [878, 420] width 96 height 38
click at [1242, 80] on icon "button" at bounding box center [1247, 74] width 11 height 11
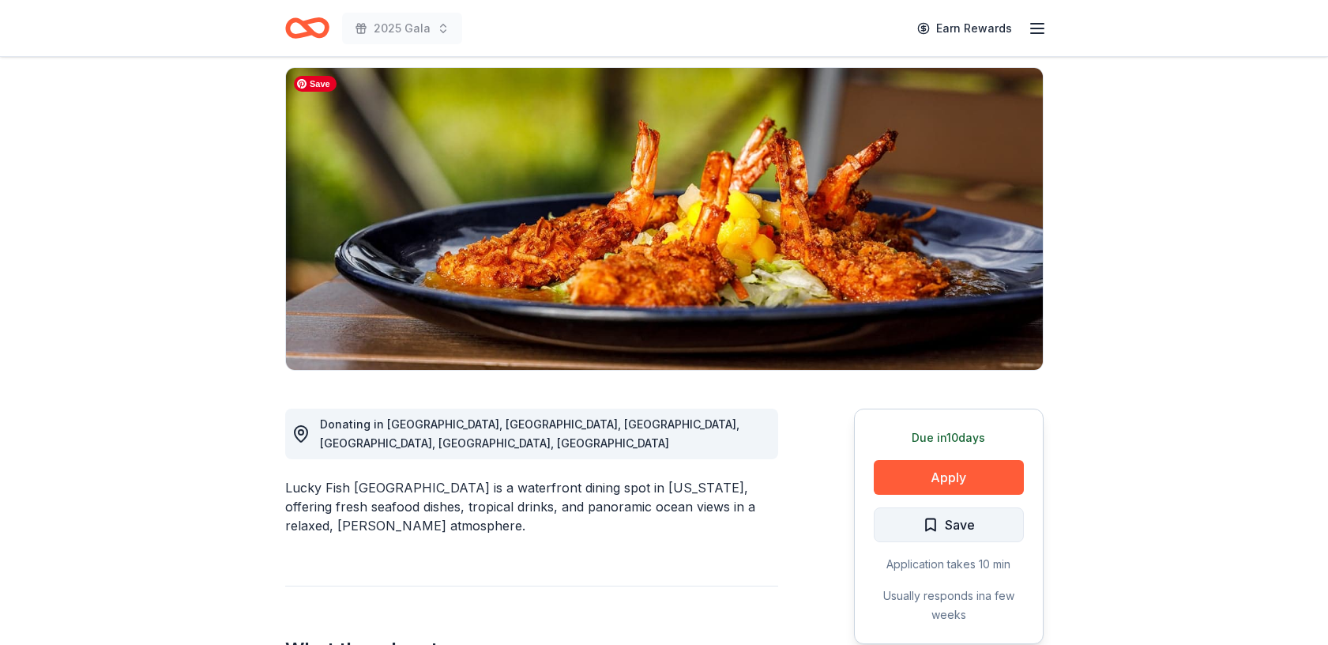
scroll to position [149, 0]
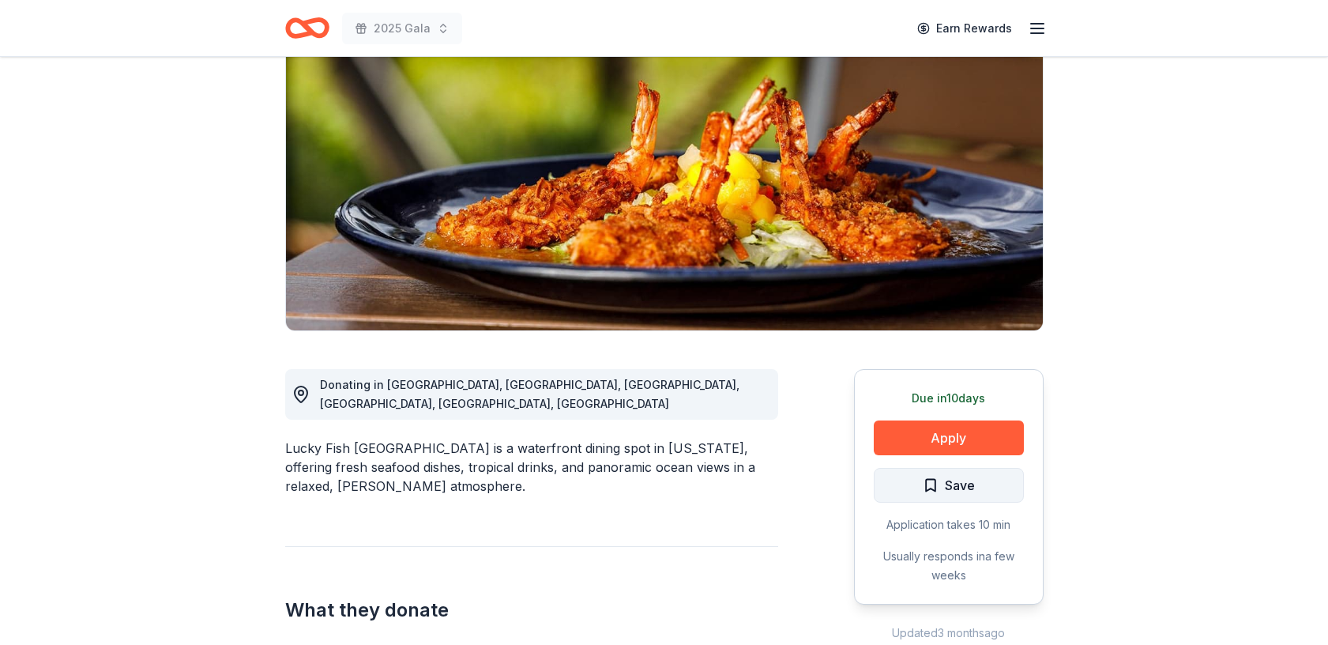
click at [955, 482] on span "Save" at bounding box center [960, 485] width 30 height 21
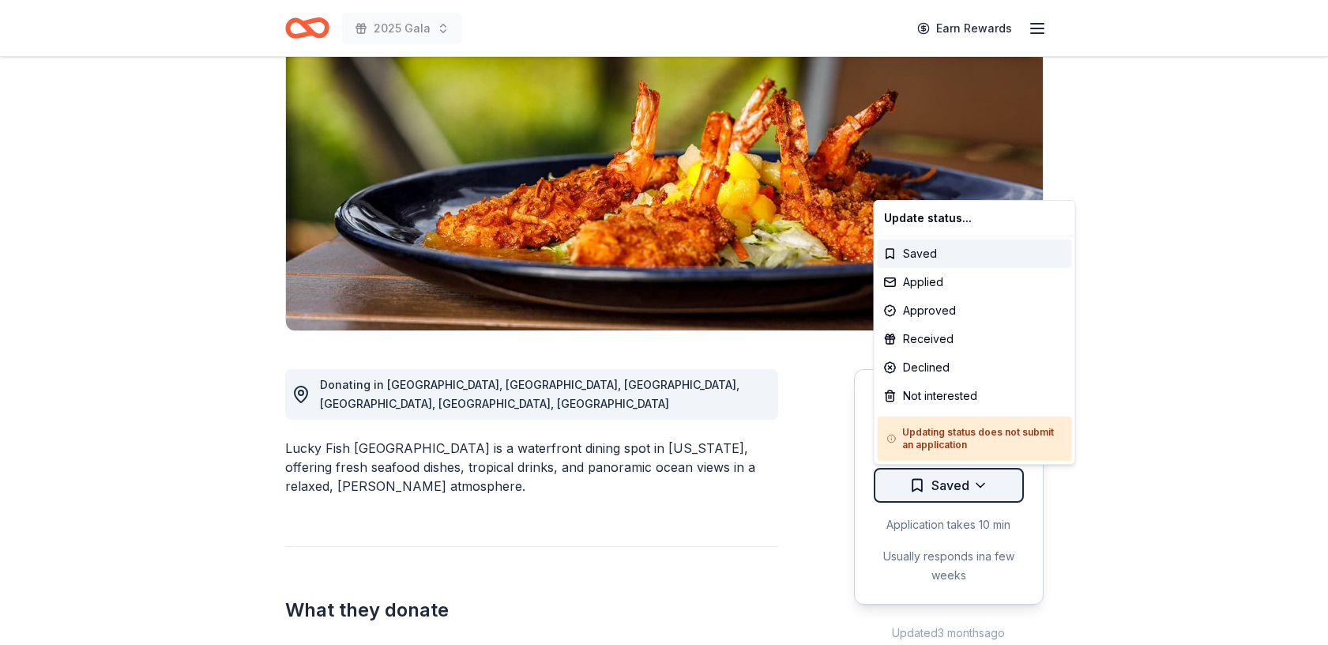
click at [978, 488] on html "2025 Gala Earn Rewards Due [DATE] Share Lucky Fish New approval rate Share Dona…" at bounding box center [664, 173] width 1328 height 645
click at [932, 282] on div "Applied" at bounding box center [975, 282] width 194 height 28
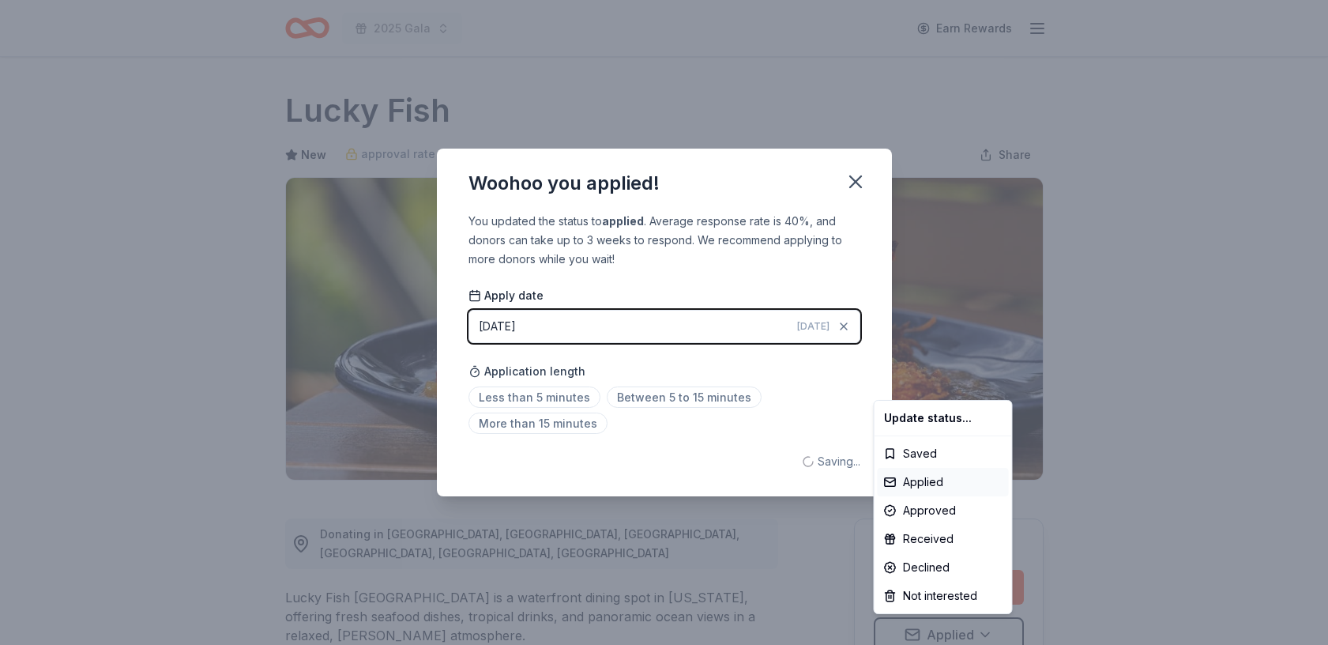
scroll to position [0, 0]
click at [858, 178] on html "2025 Gala Earn Rewards Due [DATE] Share Lucky Fish New approval rate Share Dona…" at bounding box center [664, 322] width 1328 height 645
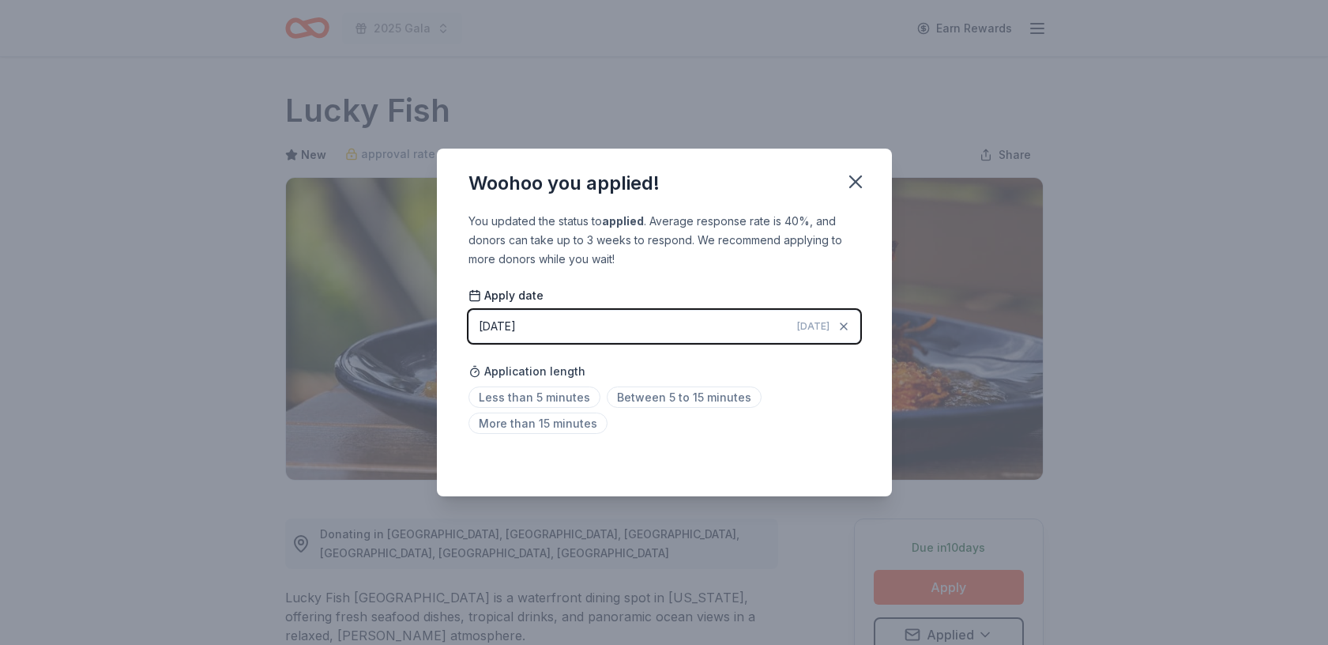
scroll to position [7, 0]
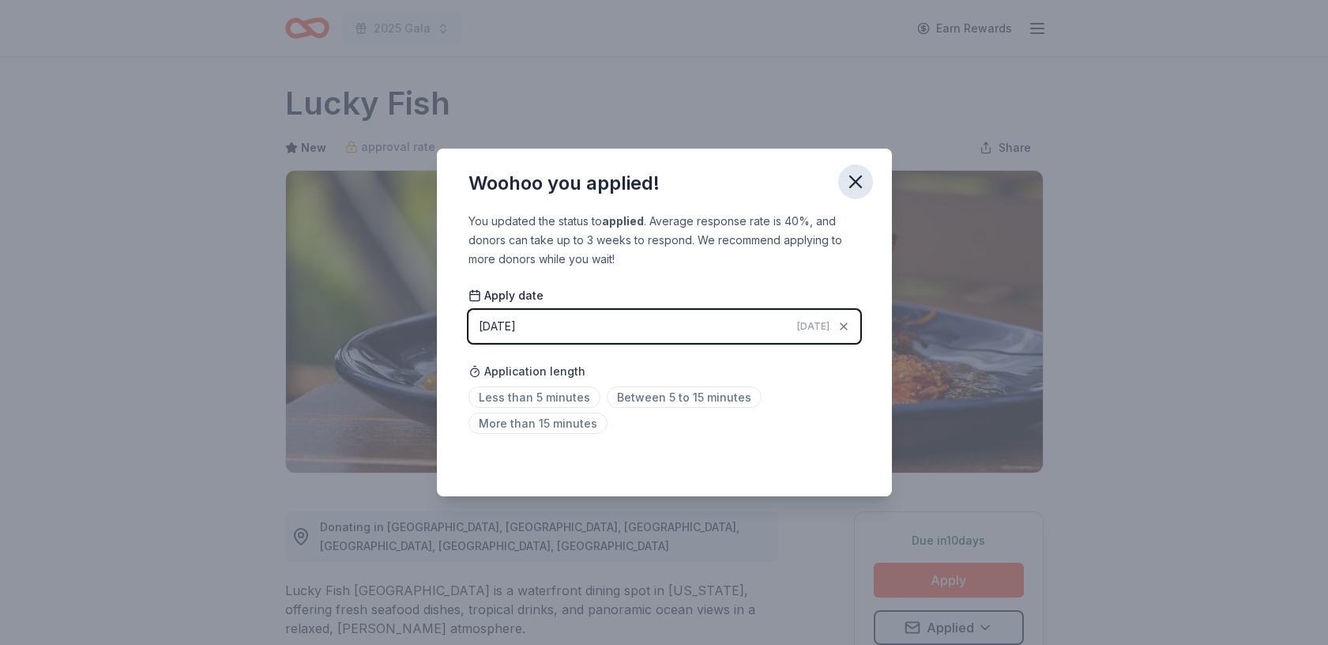
click at [848, 171] on icon "button" at bounding box center [856, 182] width 22 height 22
